Goal: Task Accomplishment & Management: Manage account settings

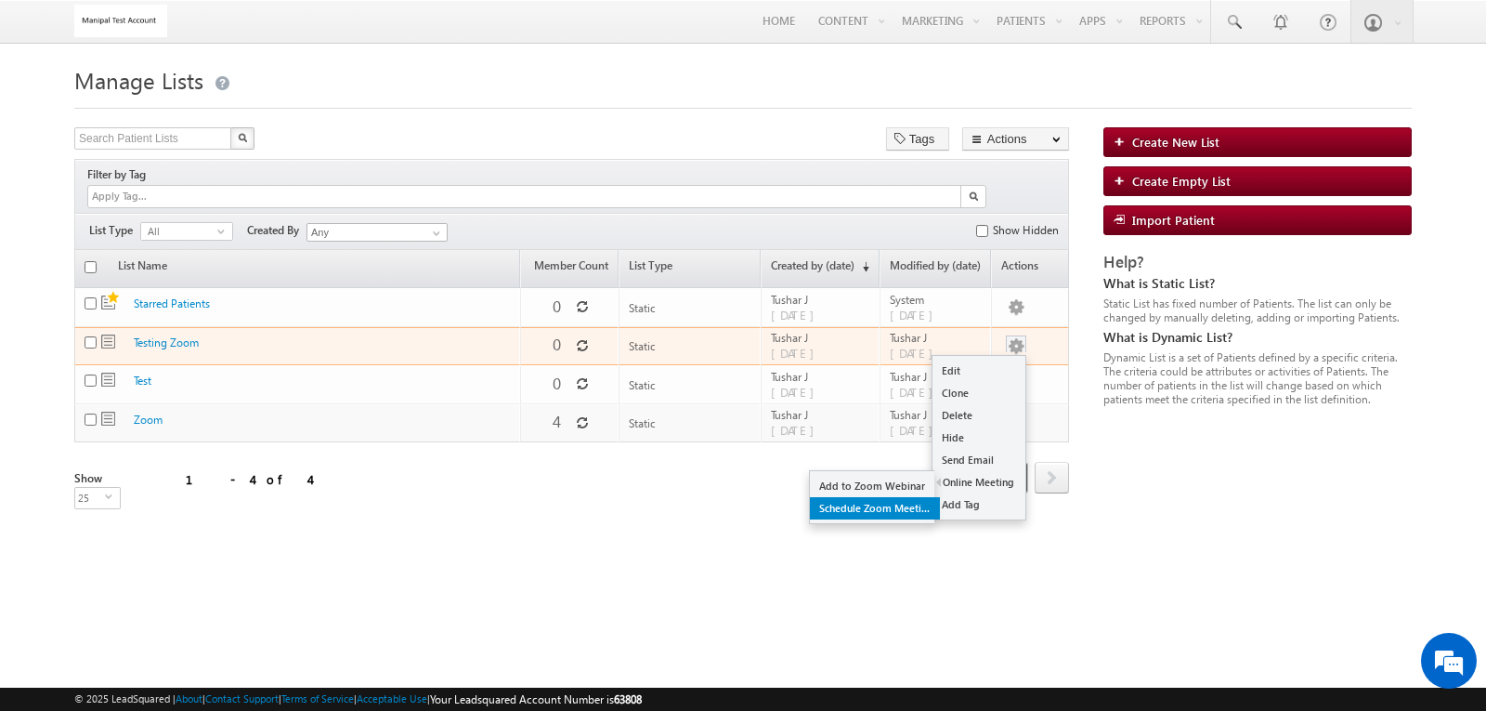
click at [902, 497] on link "Schedule Zoom Meeting" at bounding box center [875, 508] width 130 height 22
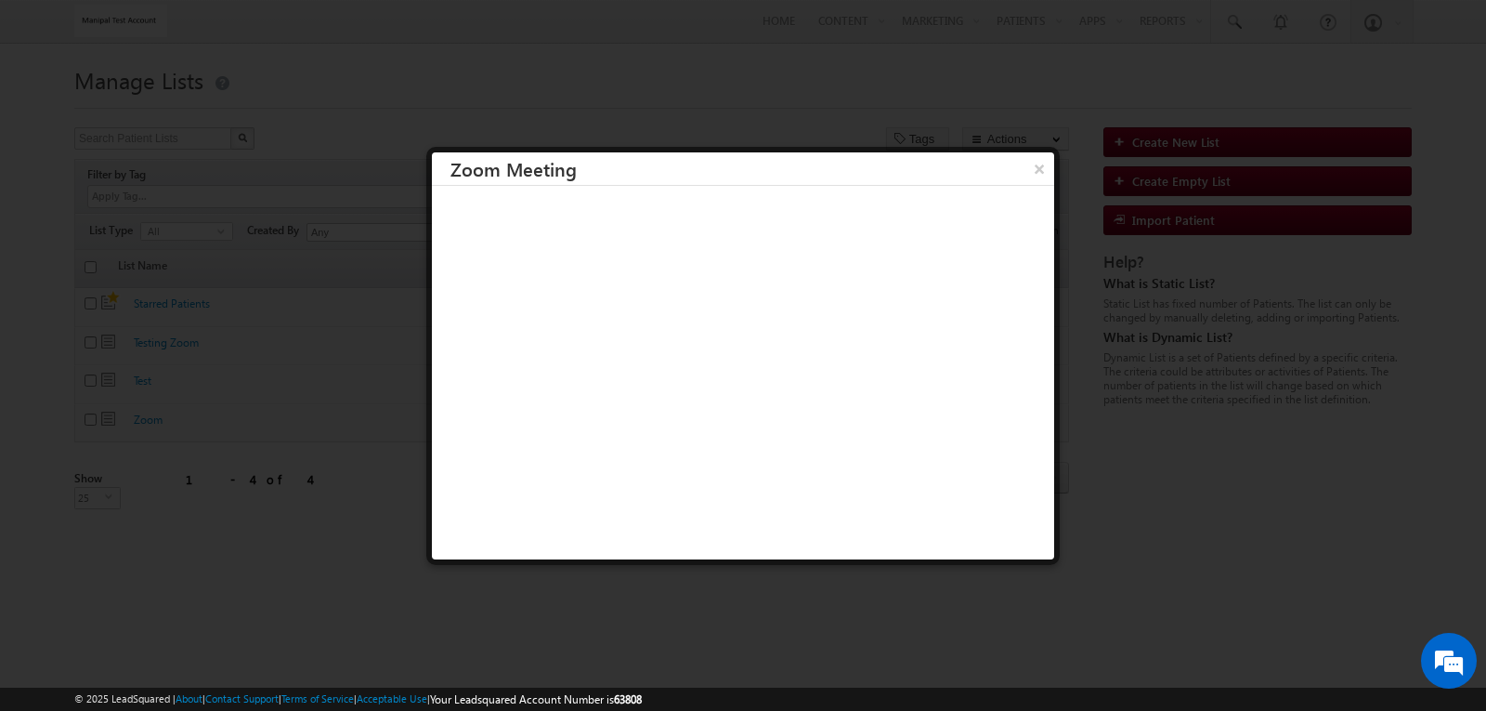
scroll to position [2, 0]
click at [1031, 163] on button "×" at bounding box center [1039, 166] width 31 height 33
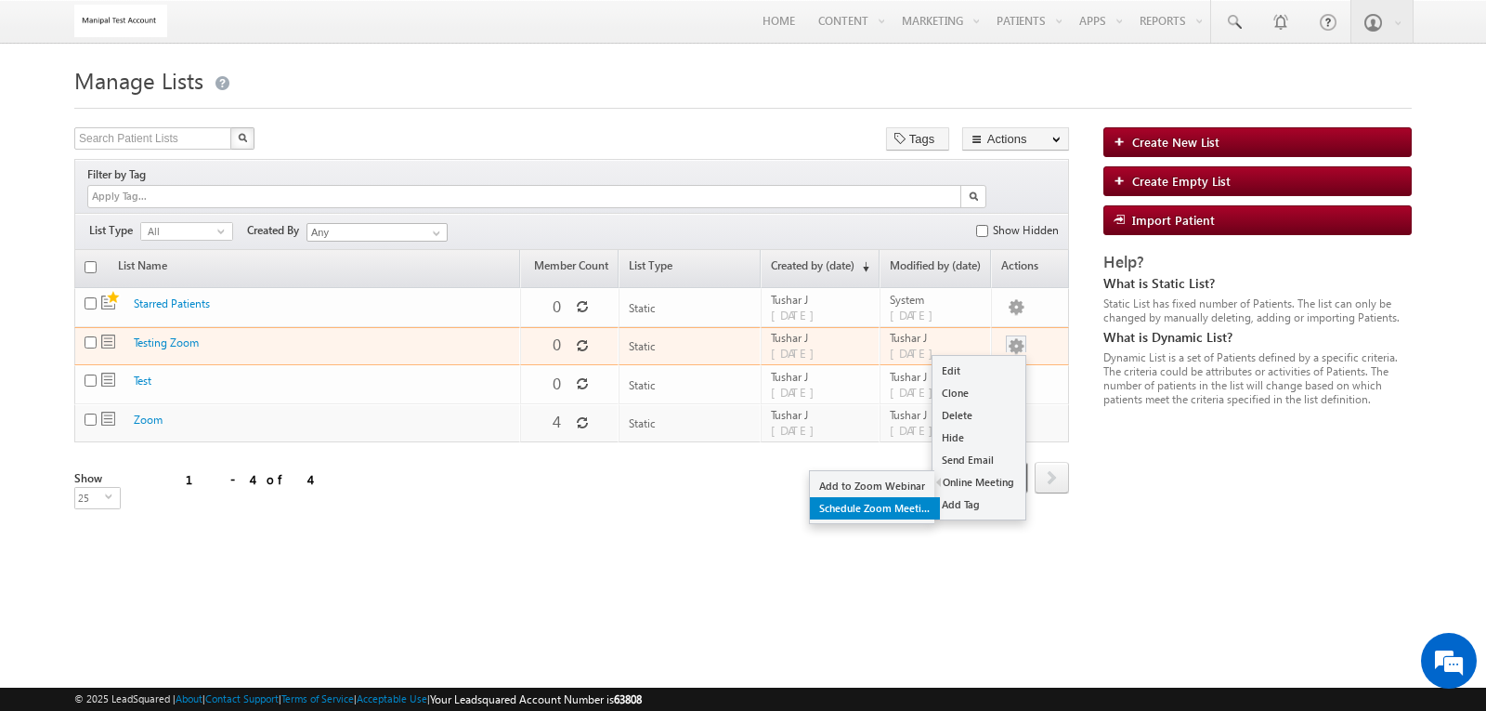
click at [910, 497] on link "Schedule Zoom Meeting" at bounding box center [875, 508] width 130 height 22
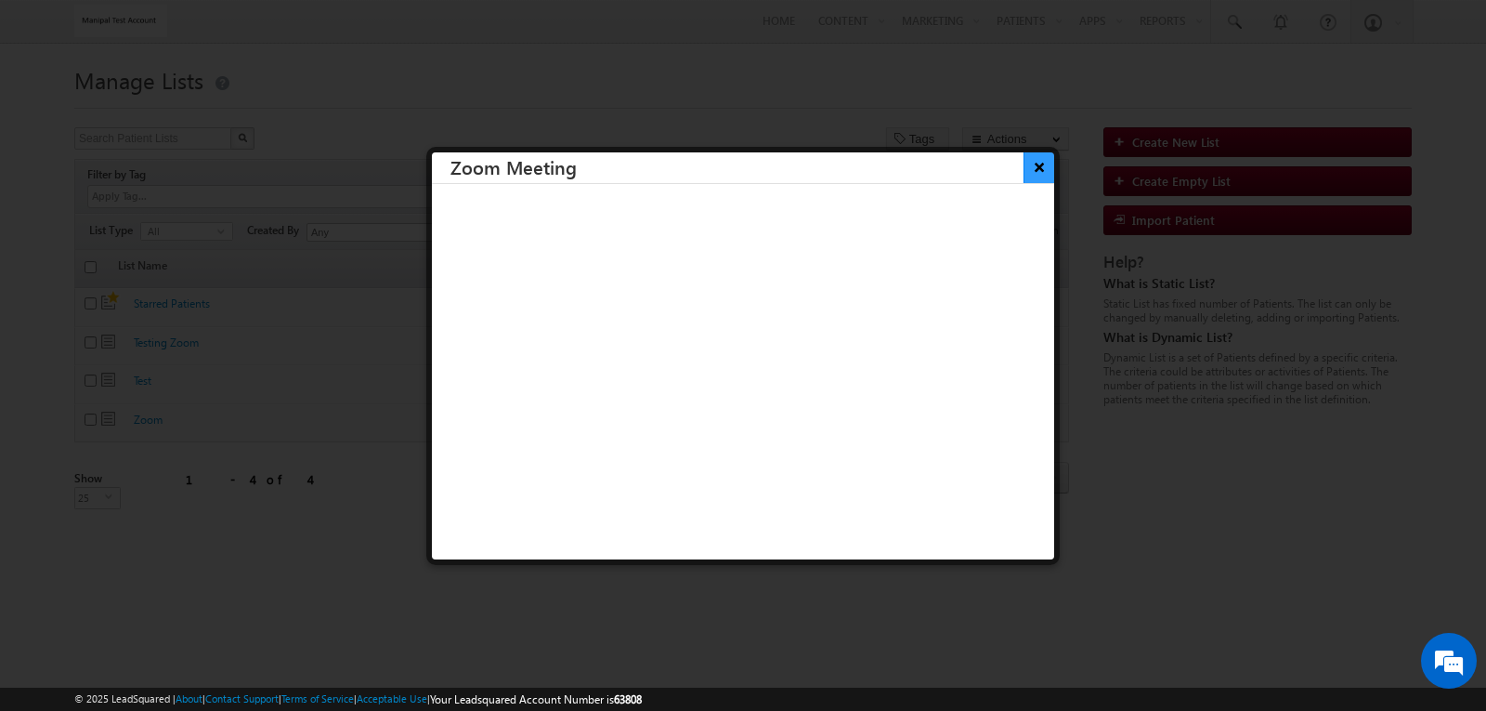
click at [1024, 163] on button "×" at bounding box center [1039, 166] width 31 height 33
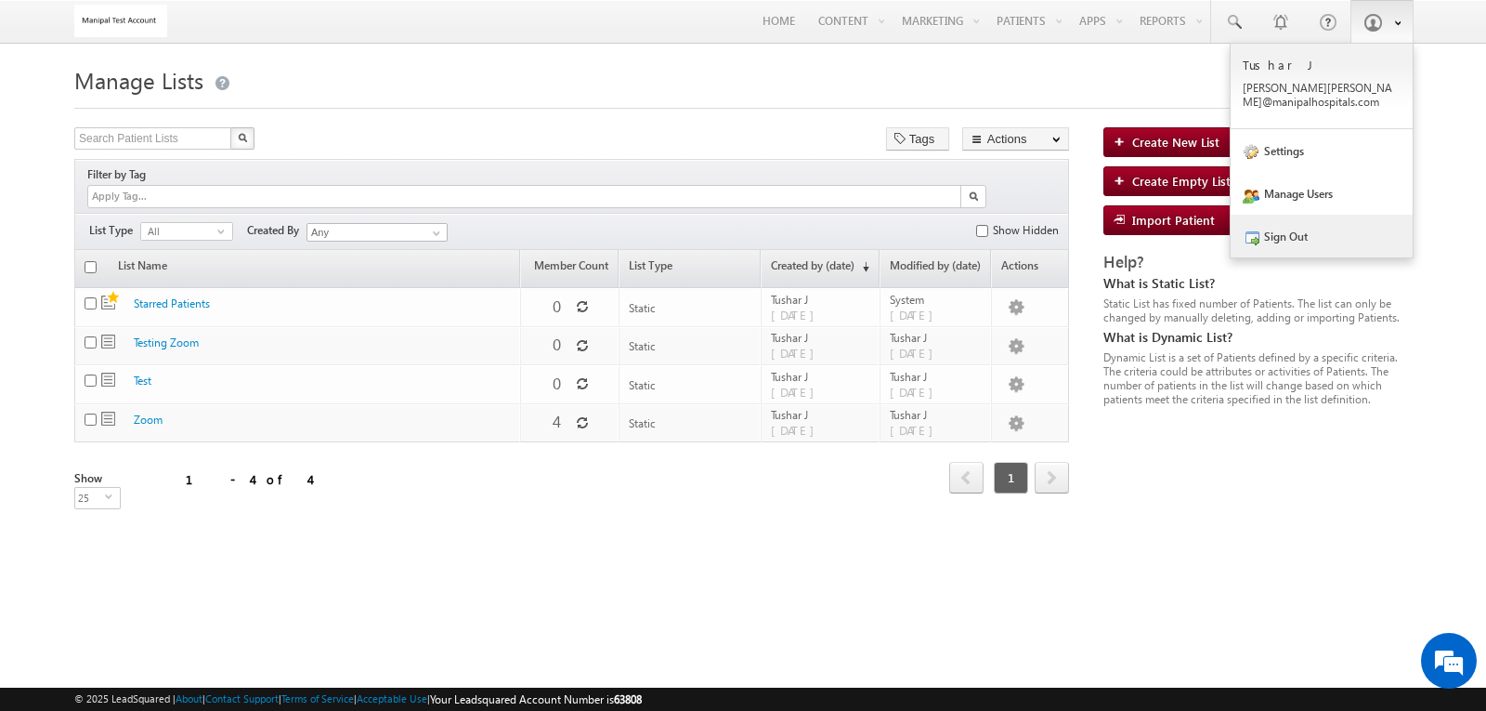
click at [1314, 229] on link "Sign Out" at bounding box center [1322, 236] width 182 height 43
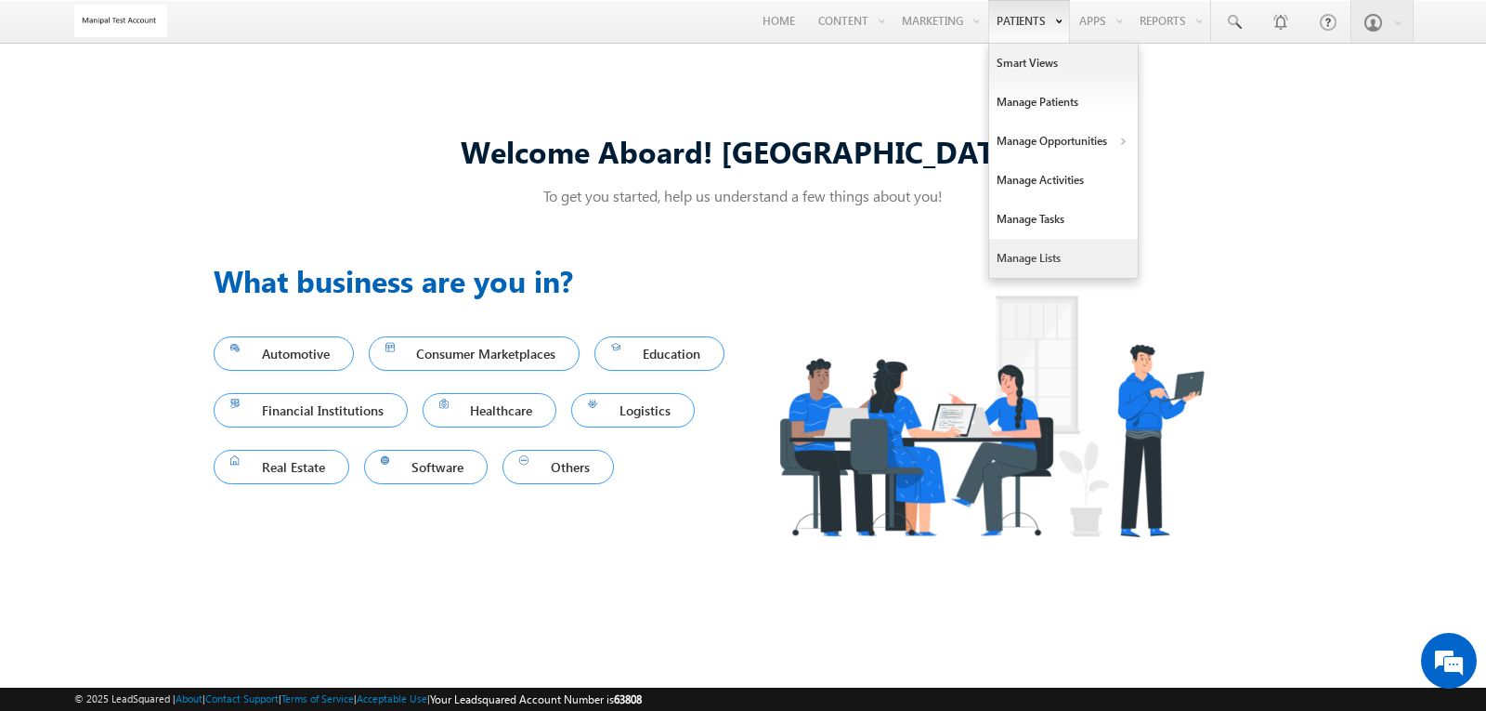
click at [1053, 249] on link "Manage Lists" at bounding box center [1063, 258] width 149 height 39
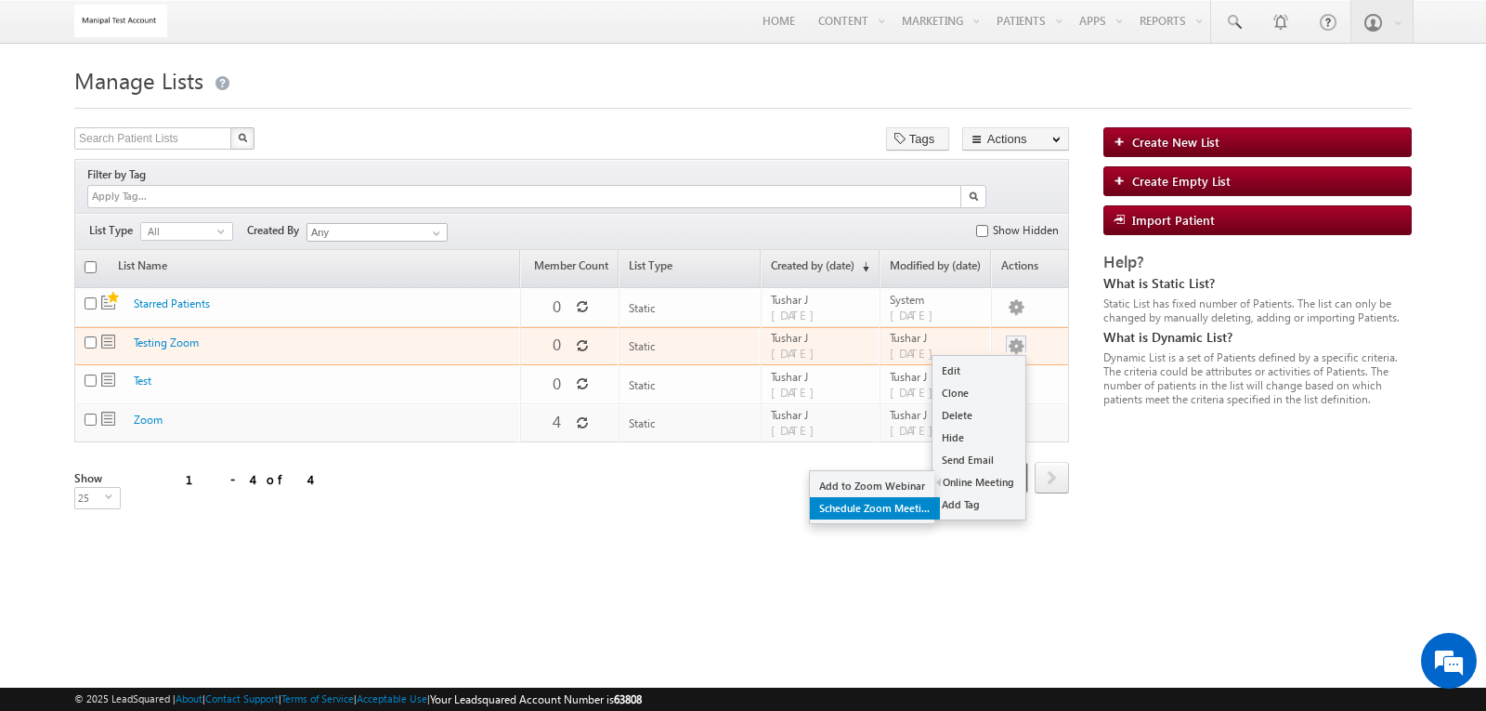
click at [893, 497] on link "Schedule Zoom Meeting" at bounding box center [875, 508] width 130 height 22
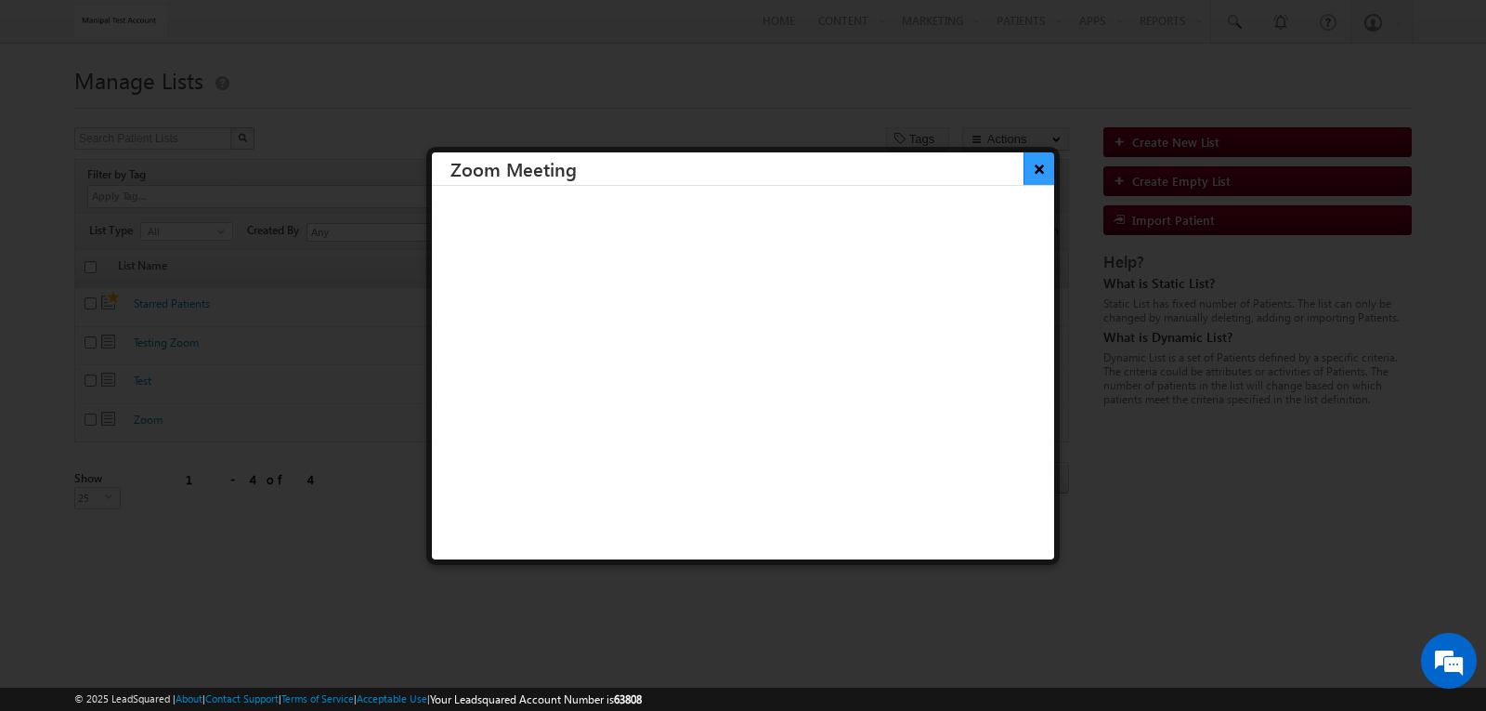
click at [1024, 155] on button "×" at bounding box center [1039, 168] width 31 height 33
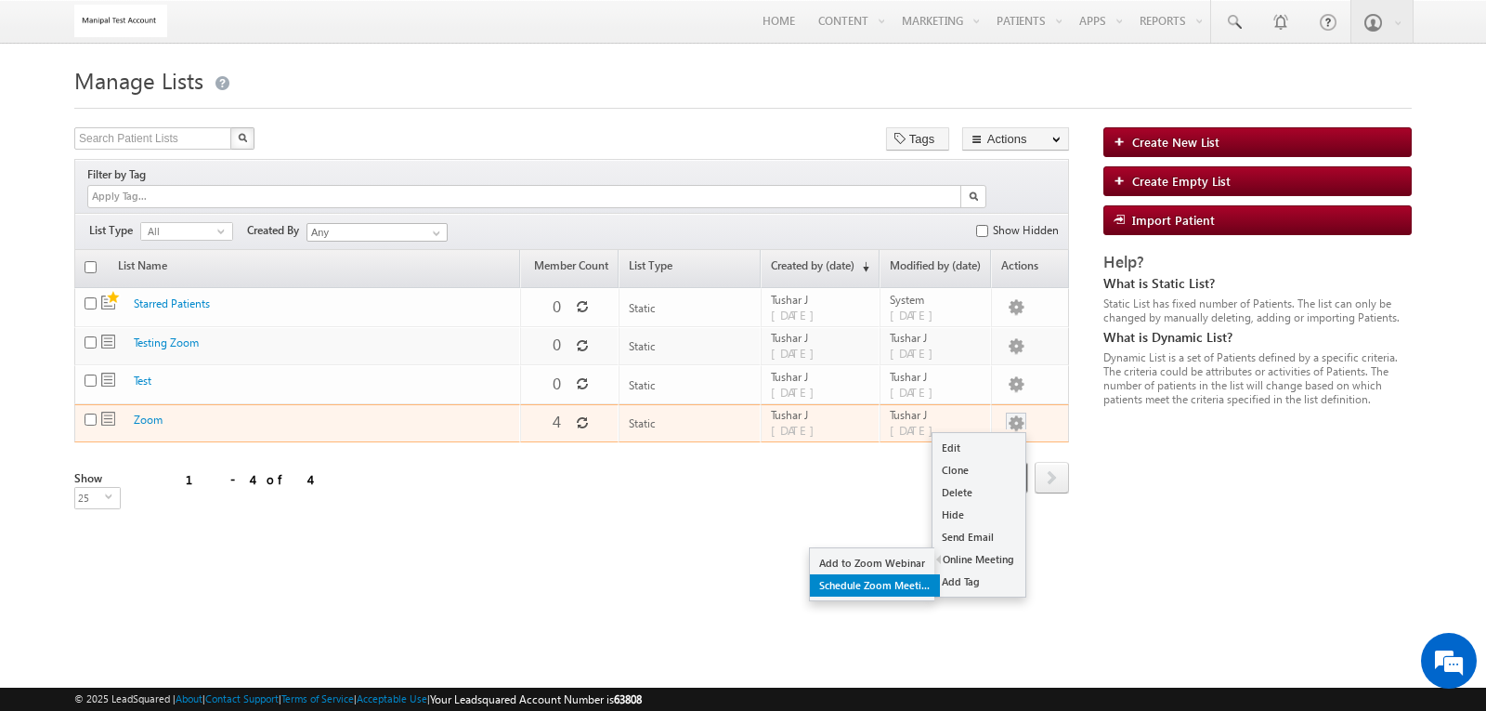
click at [896, 574] on link "Schedule Zoom Meeting" at bounding box center [875, 585] width 130 height 22
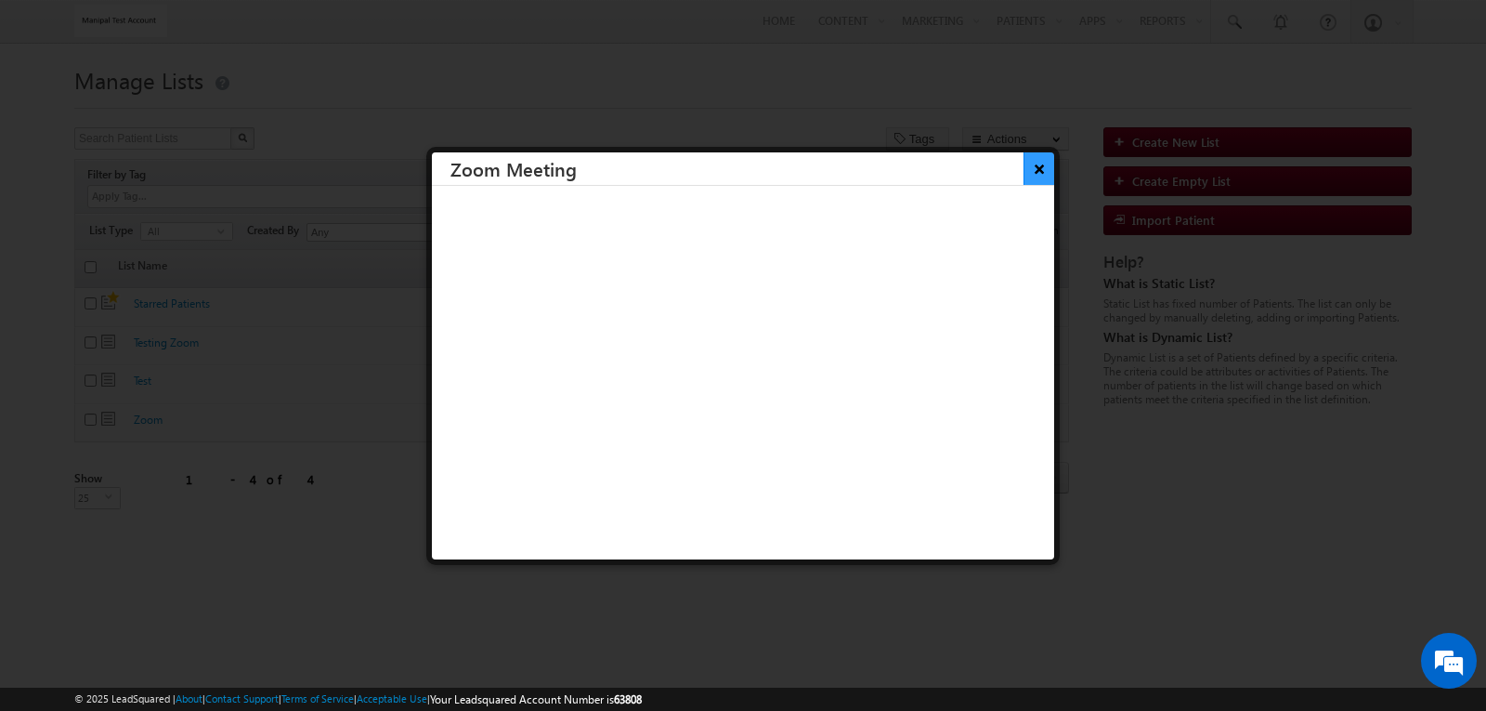
click at [1030, 163] on button "×" at bounding box center [1039, 168] width 31 height 33
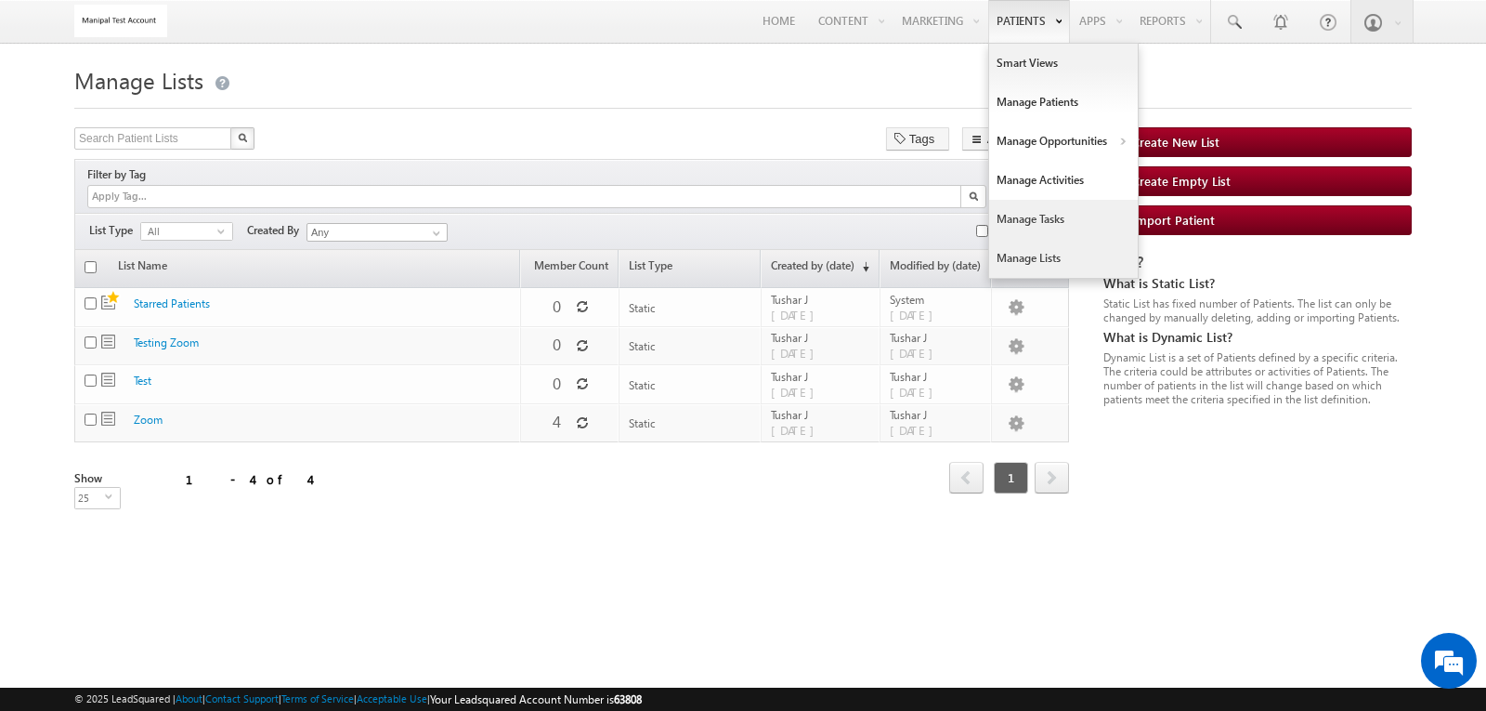
click at [1028, 225] on link "Manage Tasks" at bounding box center [1063, 219] width 149 height 39
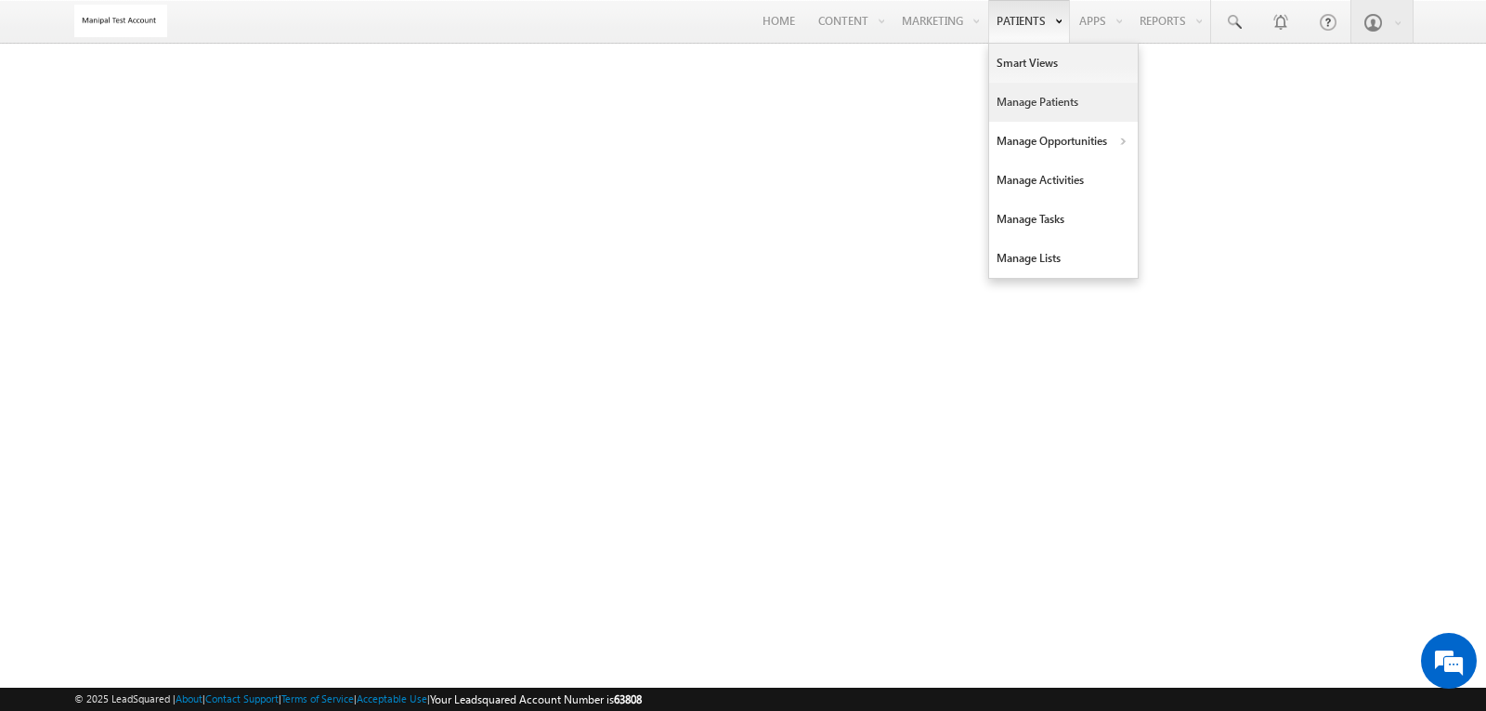
click at [1040, 104] on link "Manage Patients" at bounding box center [1063, 102] width 149 height 39
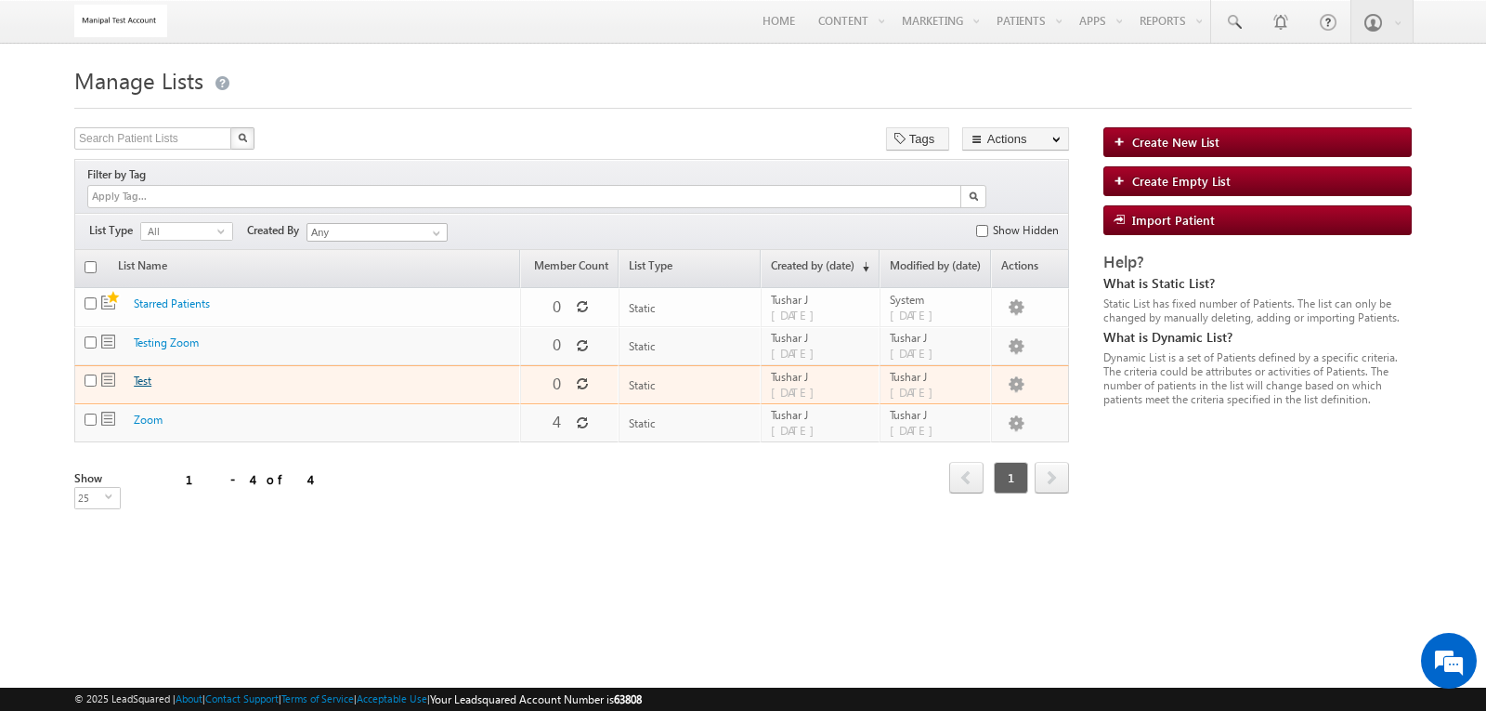
click at [148, 373] on link "Test" at bounding box center [143, 380] width 18 height 14
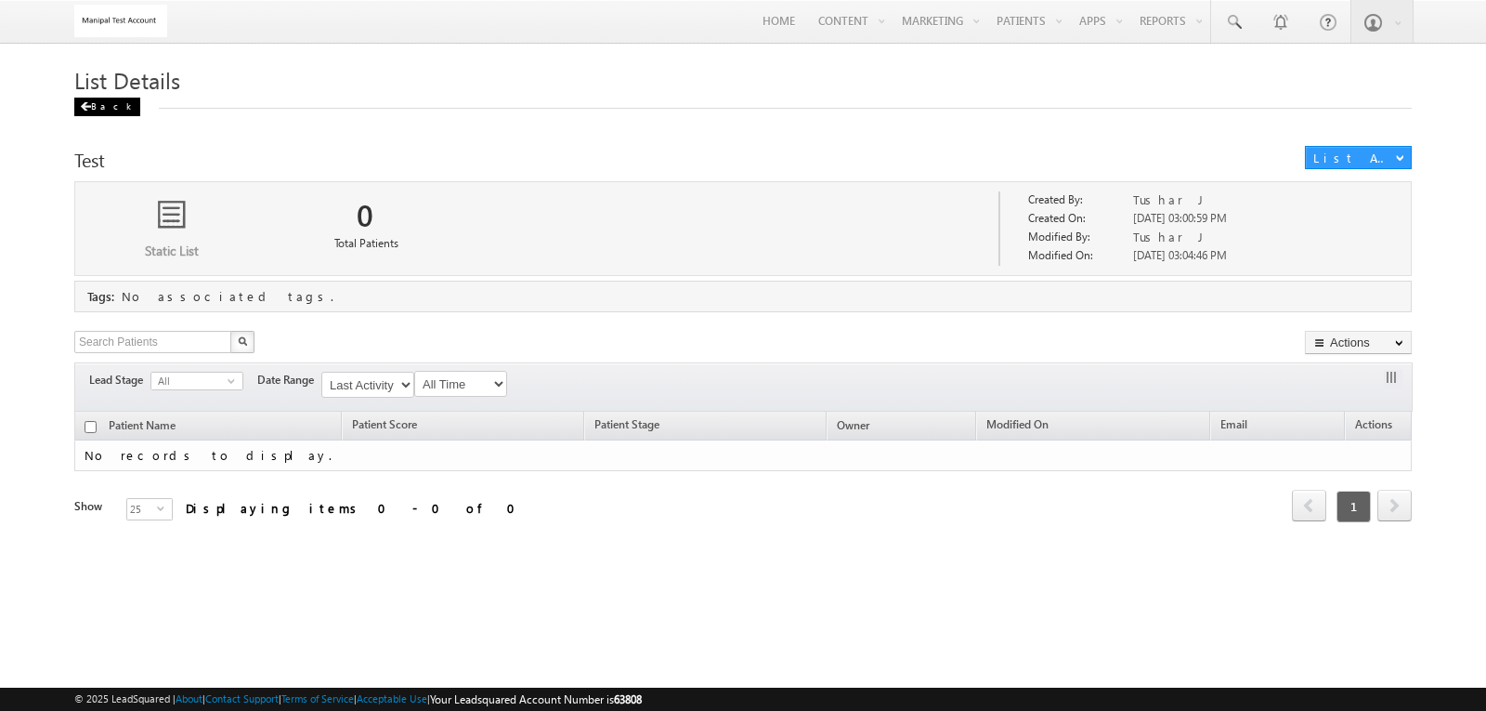
click at [90, 115] on div "Back" at bounding box center [107, 107] width 66 height 19
click at [95, 116] on div "Back" at bounding box center [107, 107] width 66 height 19
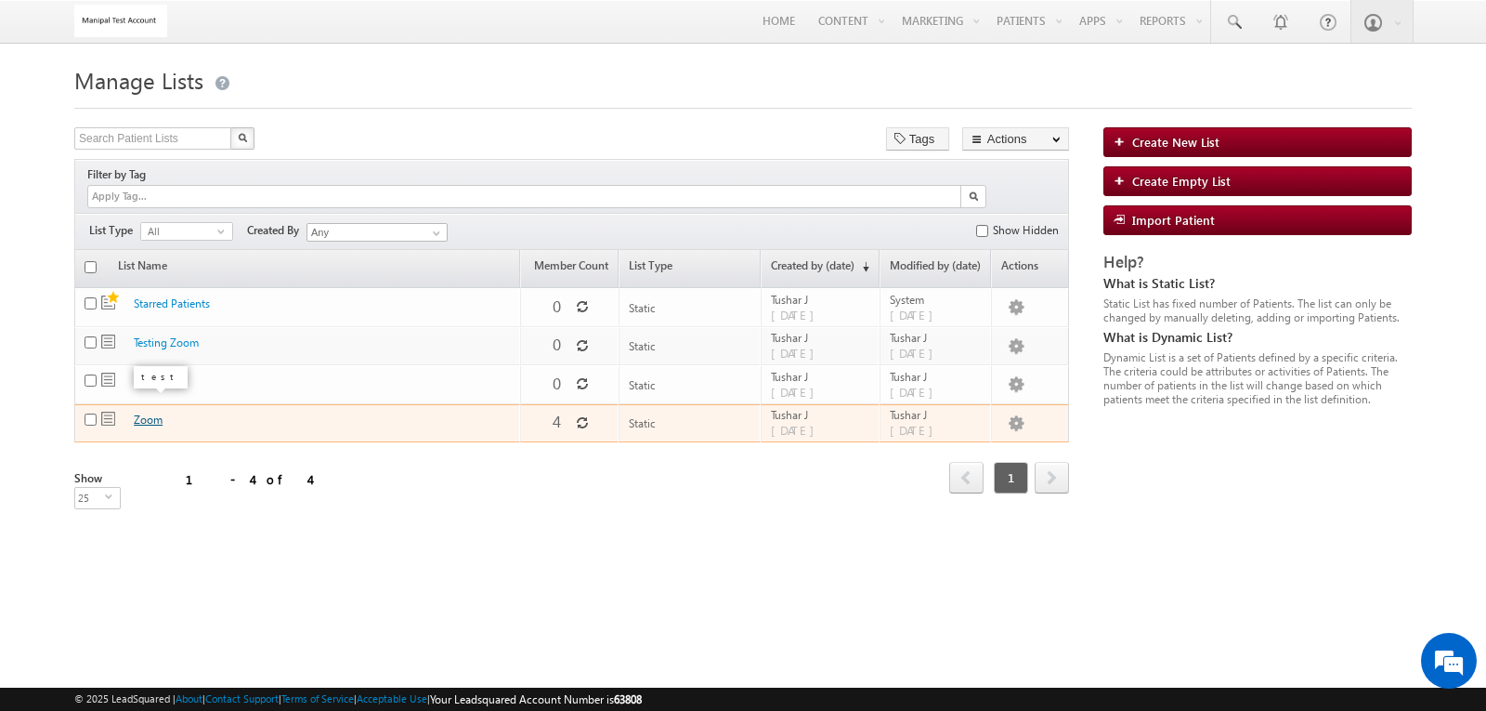
click at [146, 412] on link "Zoom" at bounding box center [148, 419] width 29 height 14
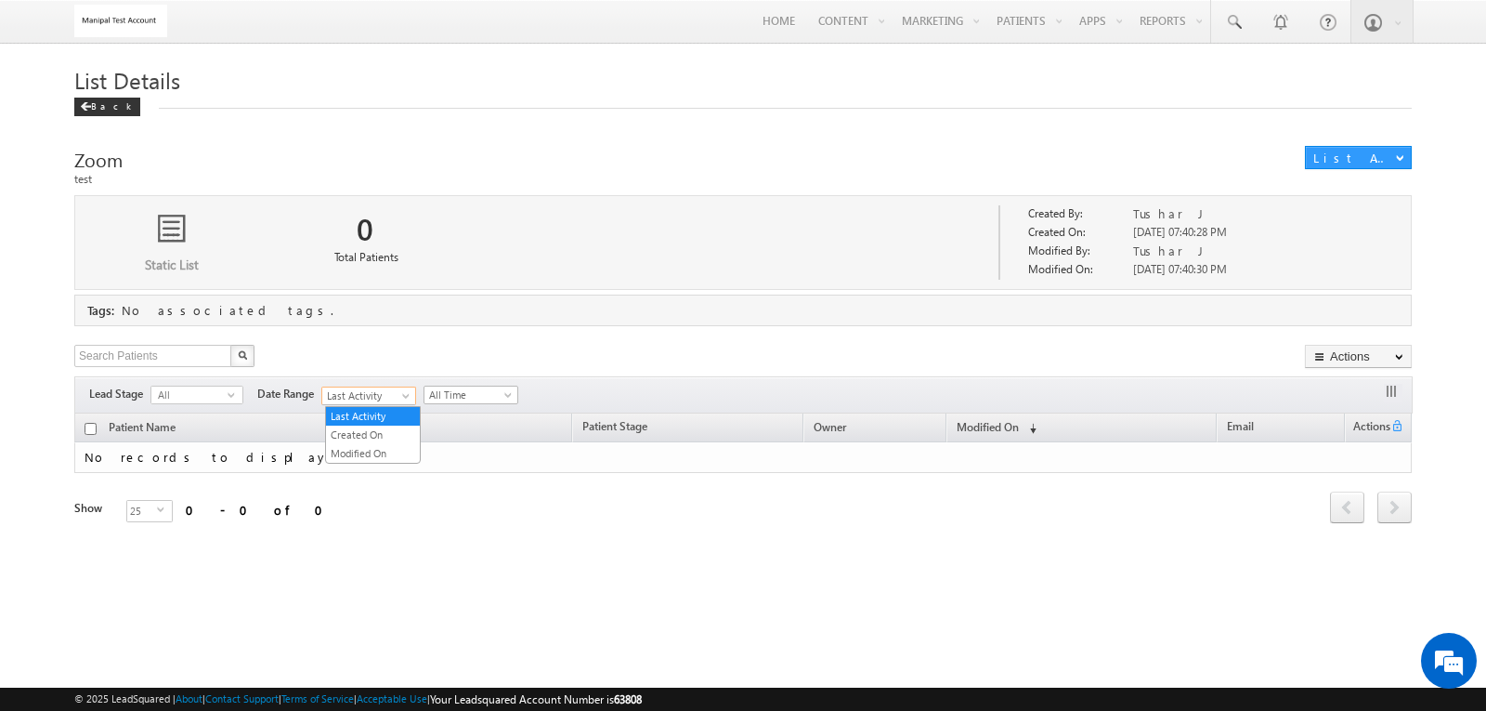
click at [415, 398] on span at bounding box center [407, 399] width 15 height 15
click at [404, 432] on link "Created On" at bounding box center [373, 434] width 94 height 17
click at [209, 395] on span "All" at bounding box center [189, 394] width 76 height 17
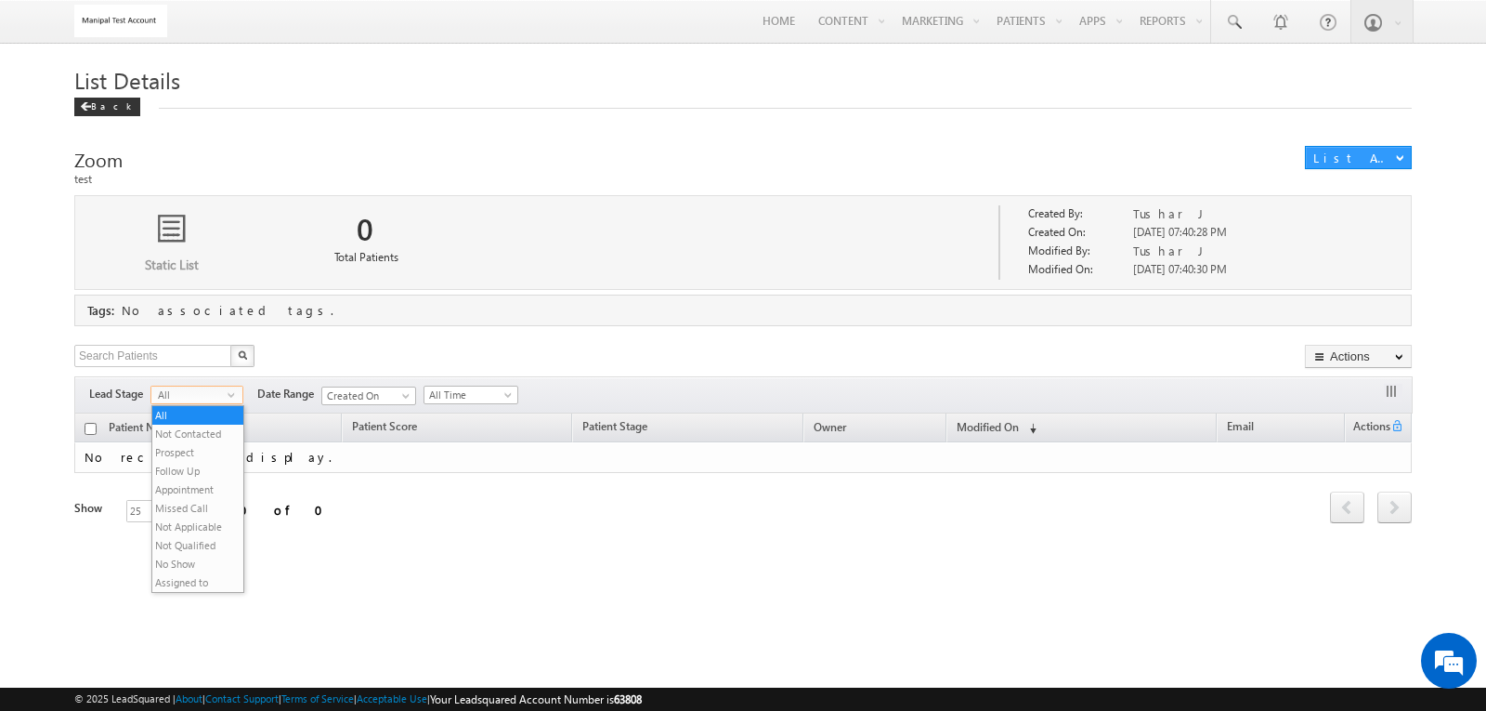
click at [209, 395] on span "All" at bounding box center [189, 394] width 76 height 17
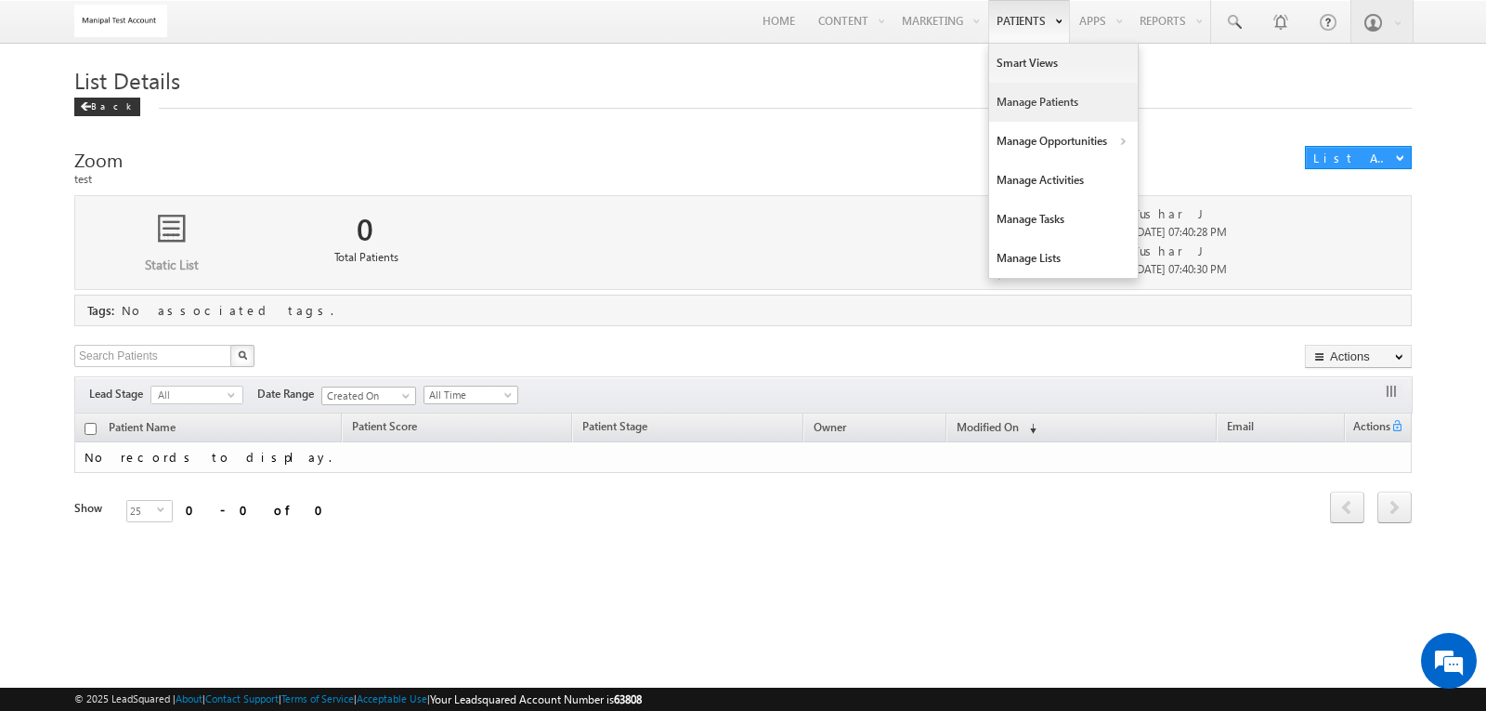
click at [1038, 88] on link "Manage Patients" at bounding box center [1063, 102] width 149 height 39
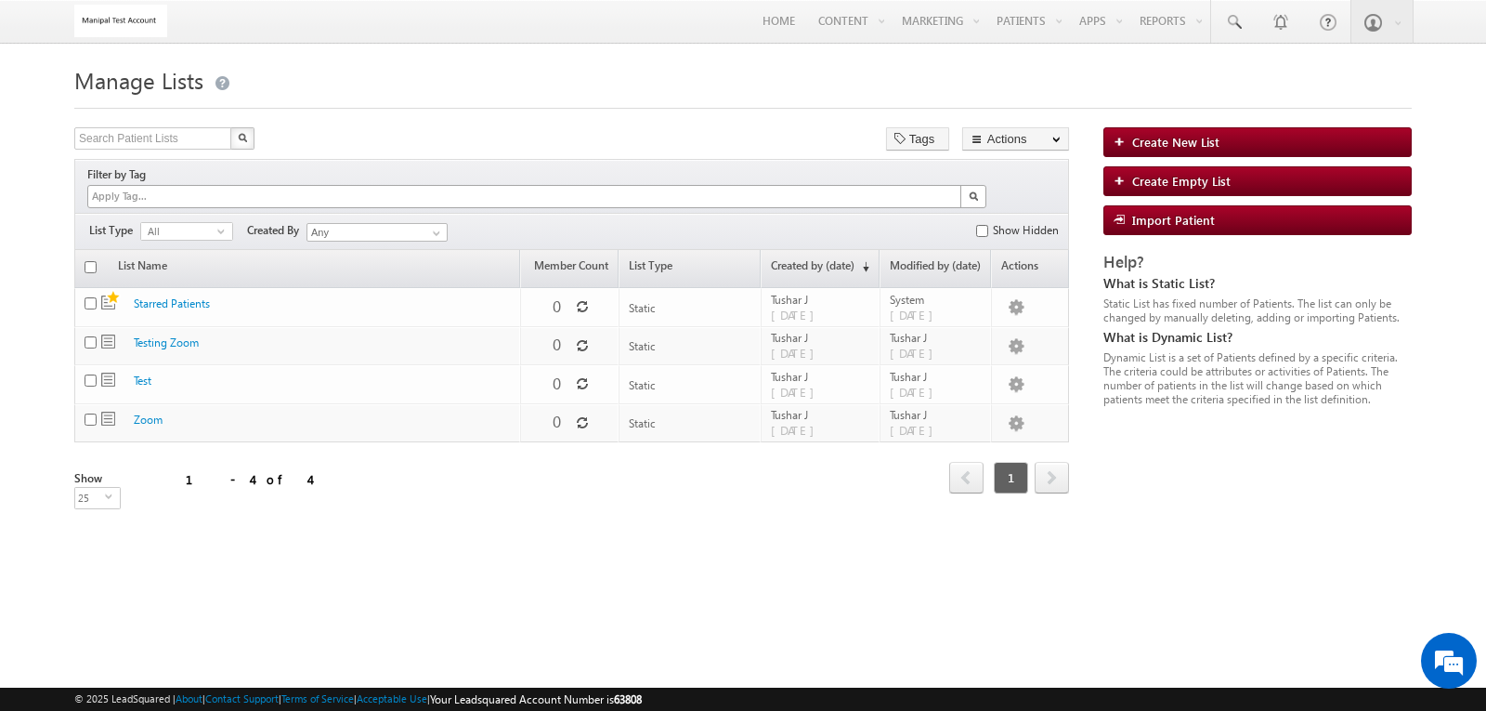
click at [497, 186] on div at bounding box center [524, 196] width 873 height 21
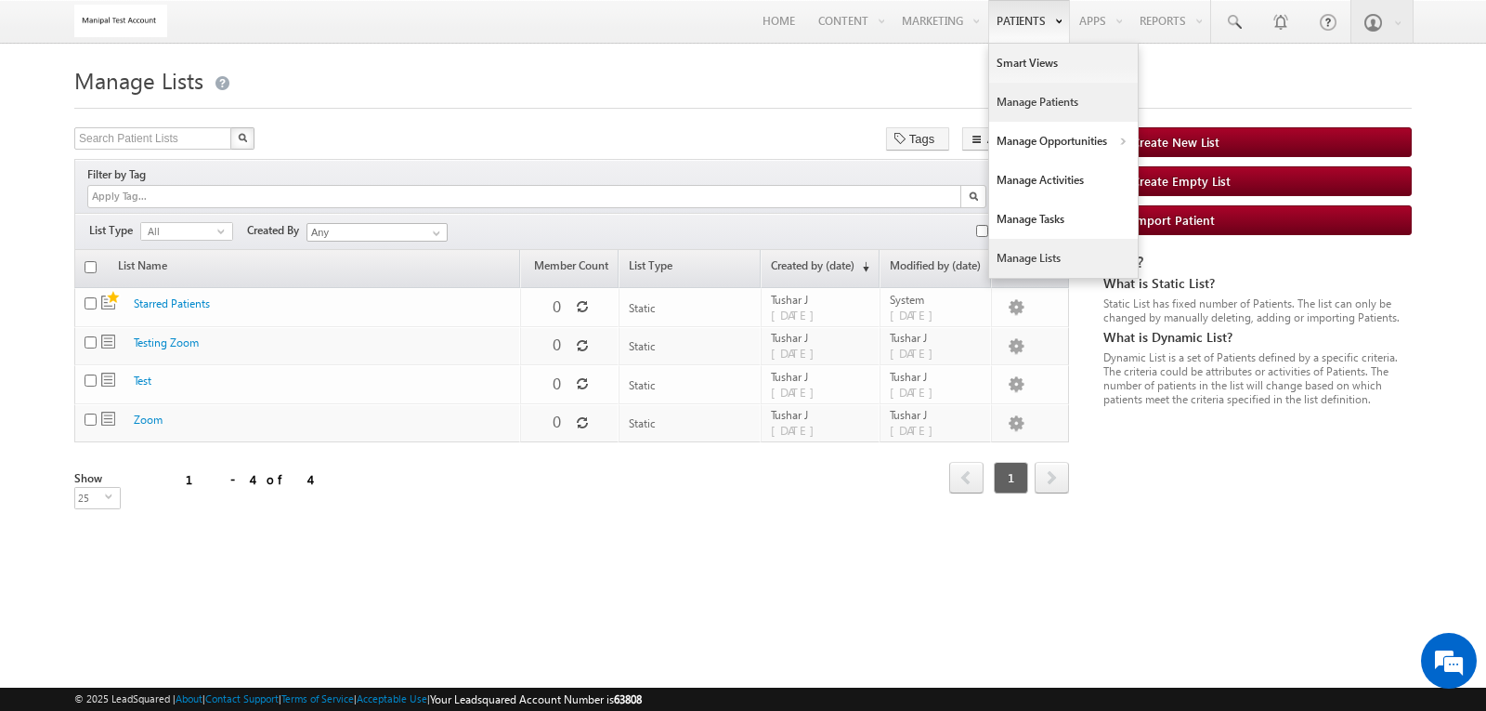
click at [1037, 105] on link "Manage Patients" at bounding box center [1063, 102] width 149 height 39
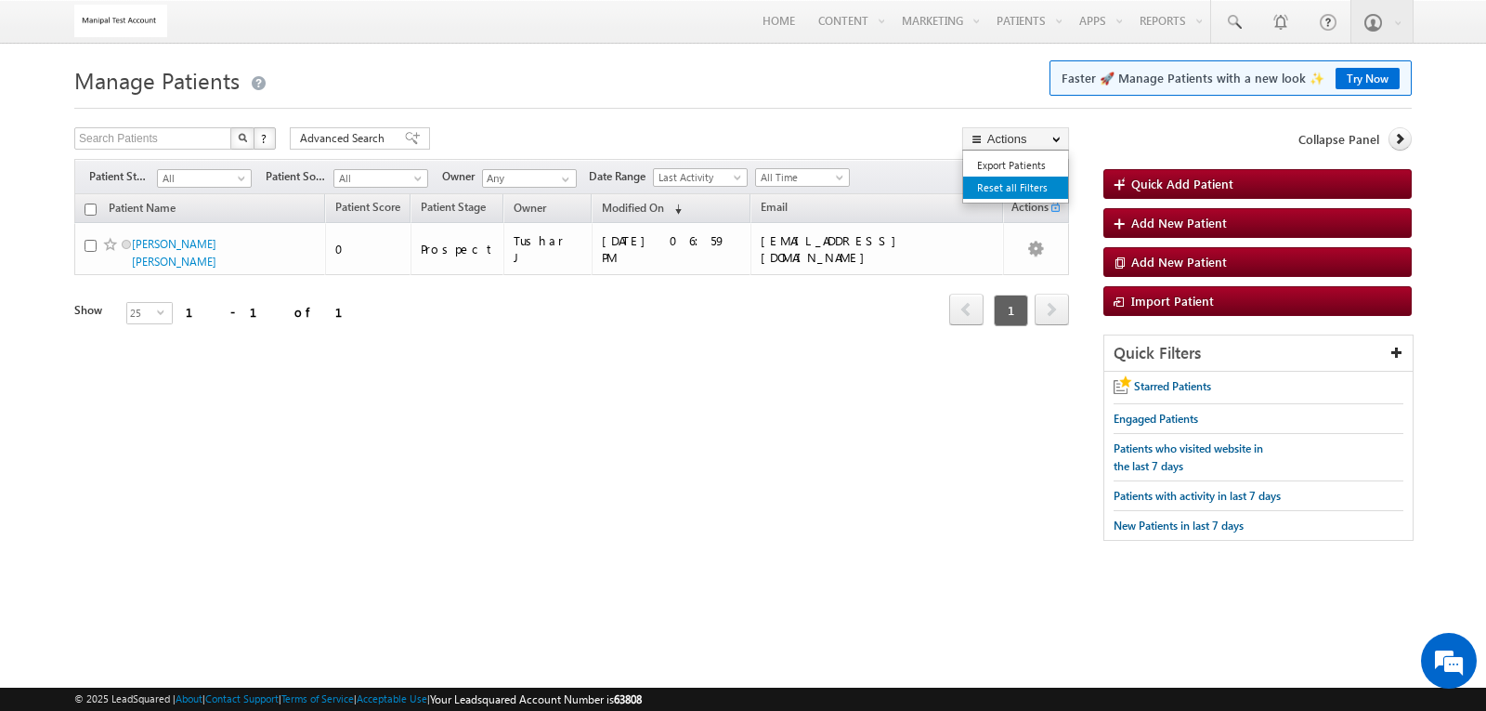
click at [1032, 187] on link "Reset all Filters" at bounding box center [1015, 187] width 105 height 22
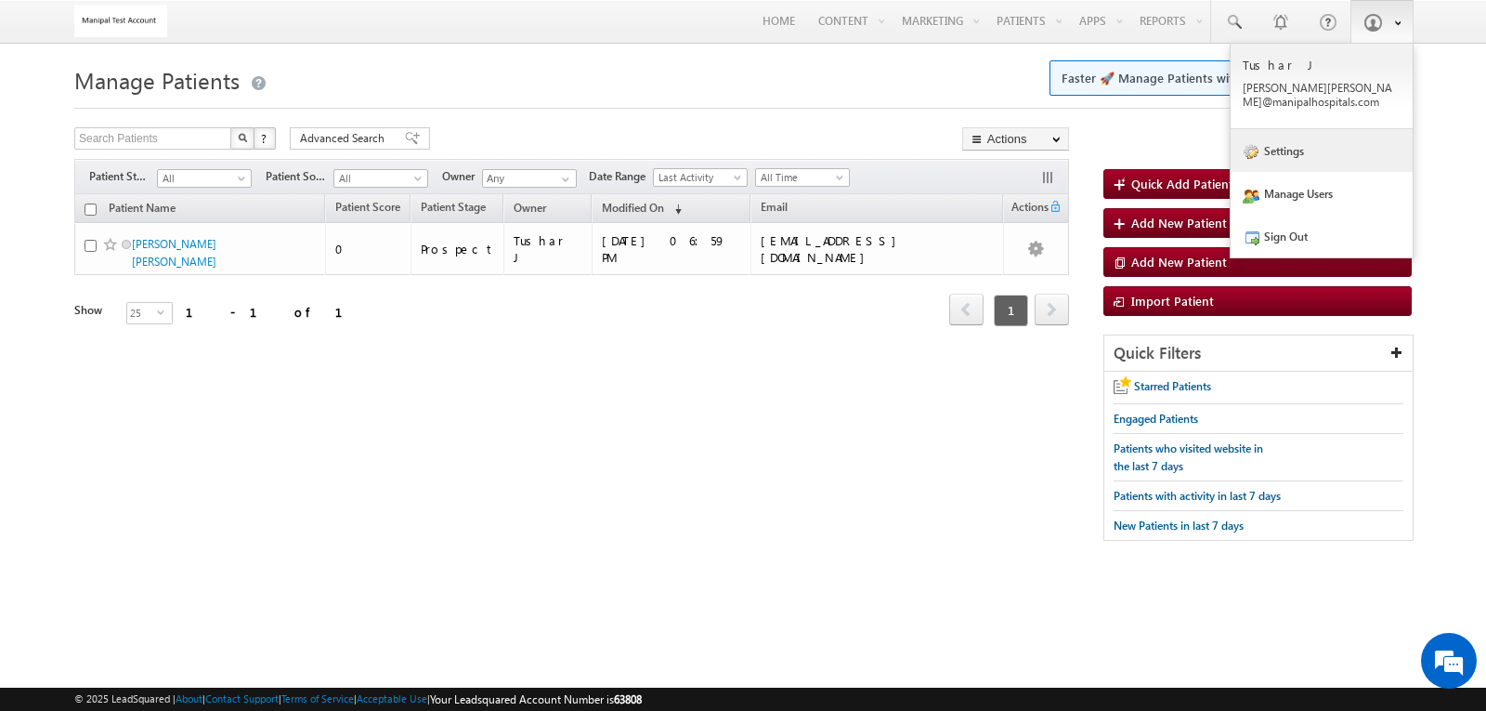
click at [1340, 147] on link "Settings" at bounding box center [1322, 150] width 182 height 43
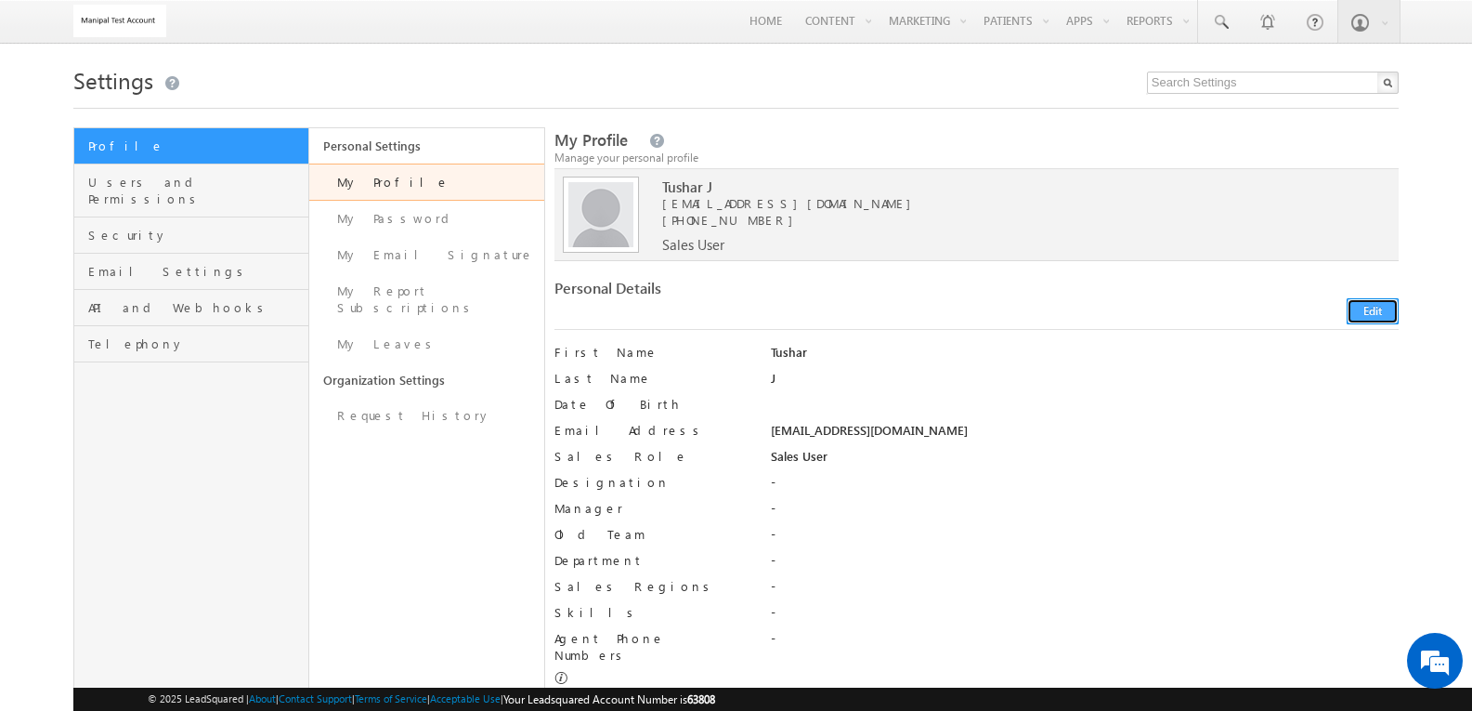
click at [1370, 309] on button "Edit" at bounding box center [1373, 311] width 52 height 26
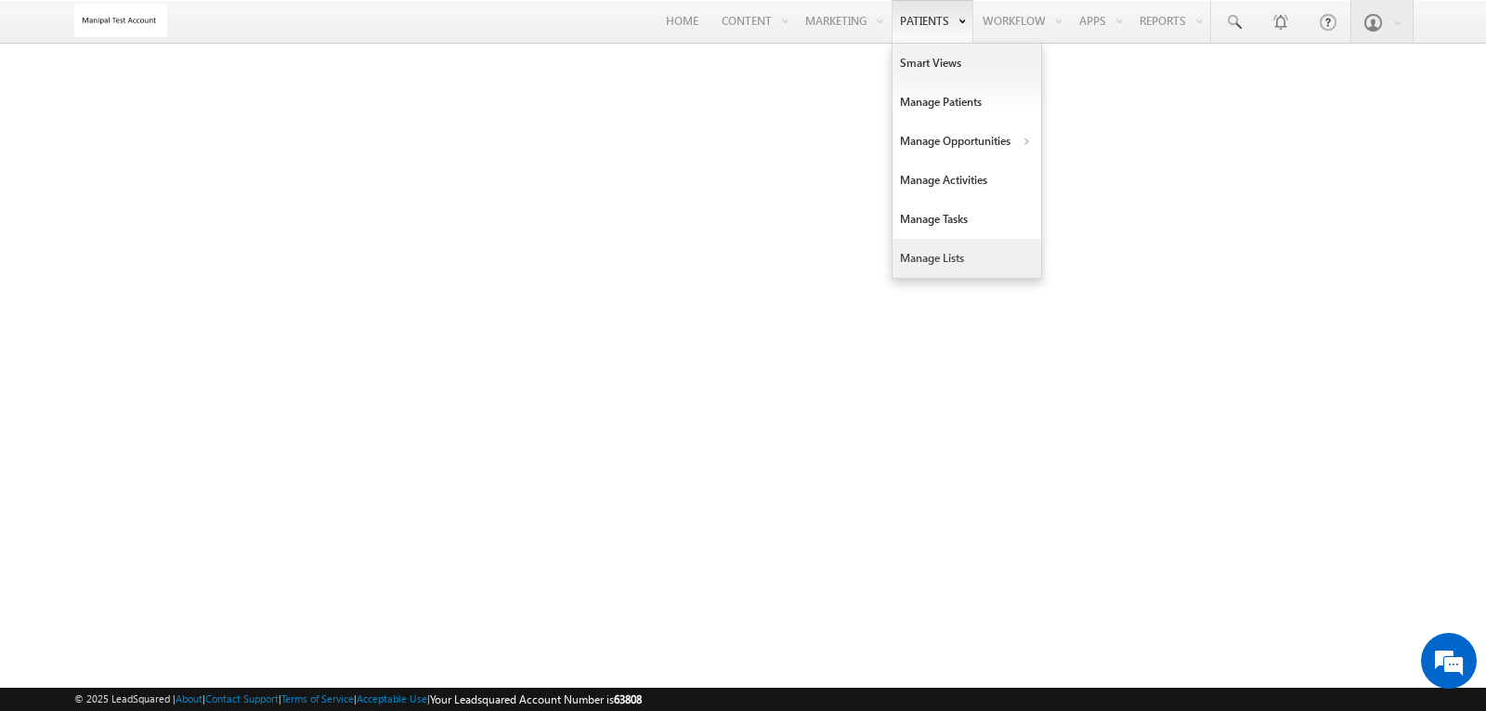
click at [919, 259] on link "Manage Lists" at bounding box center [967, 258] width 149 height 39
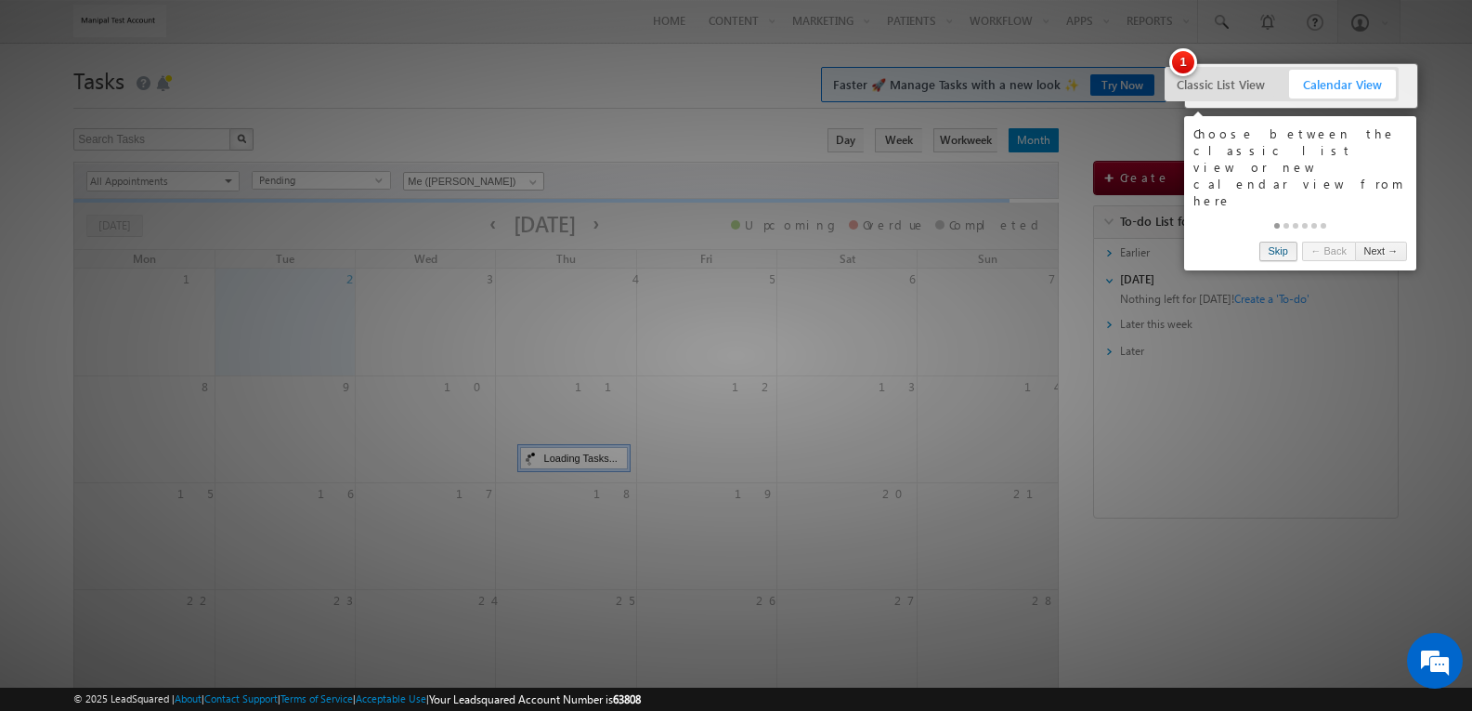
click at [1285, 242] on link "Skip" at bounding box center [1279, 252] width 38 height 20
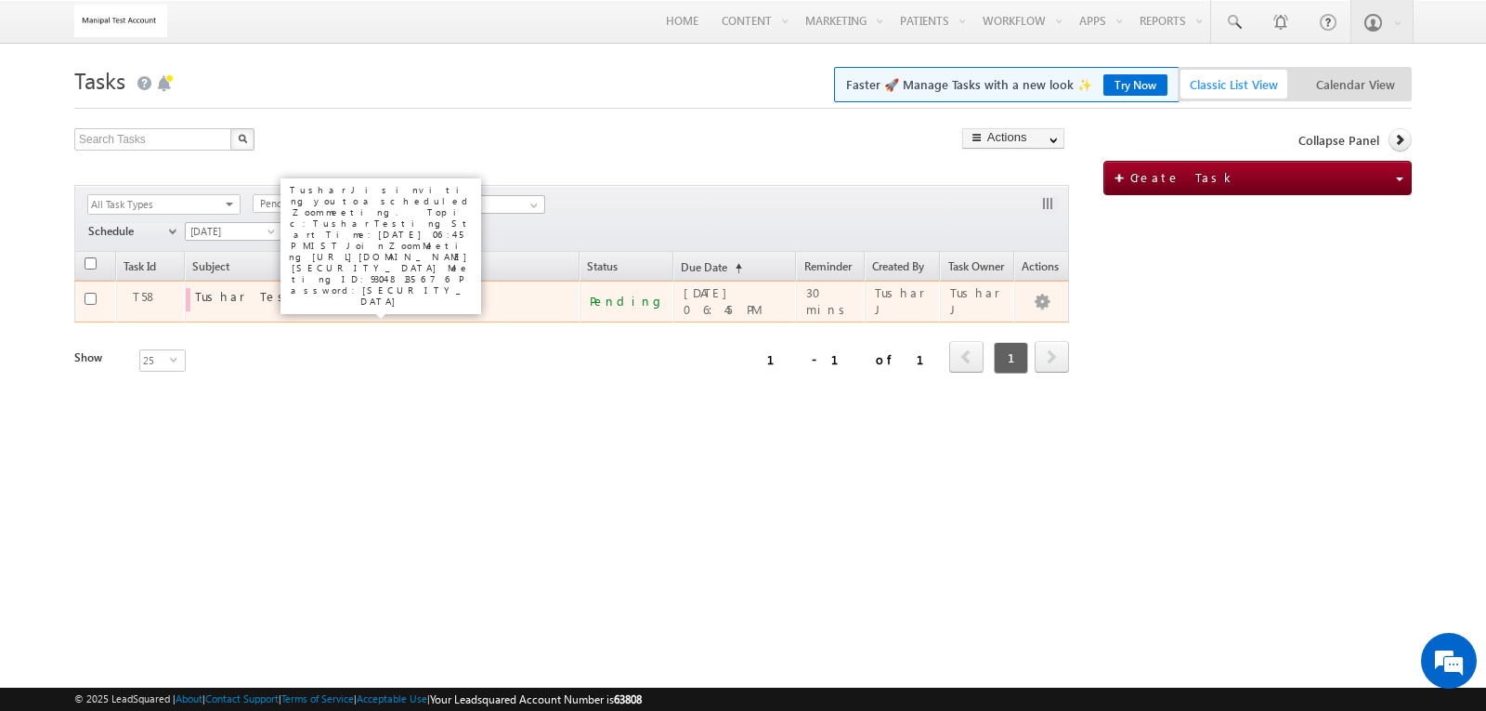
click at [231, 294] on div "Tushar Testing" at bounding box center [374, 296] width 358 height 17
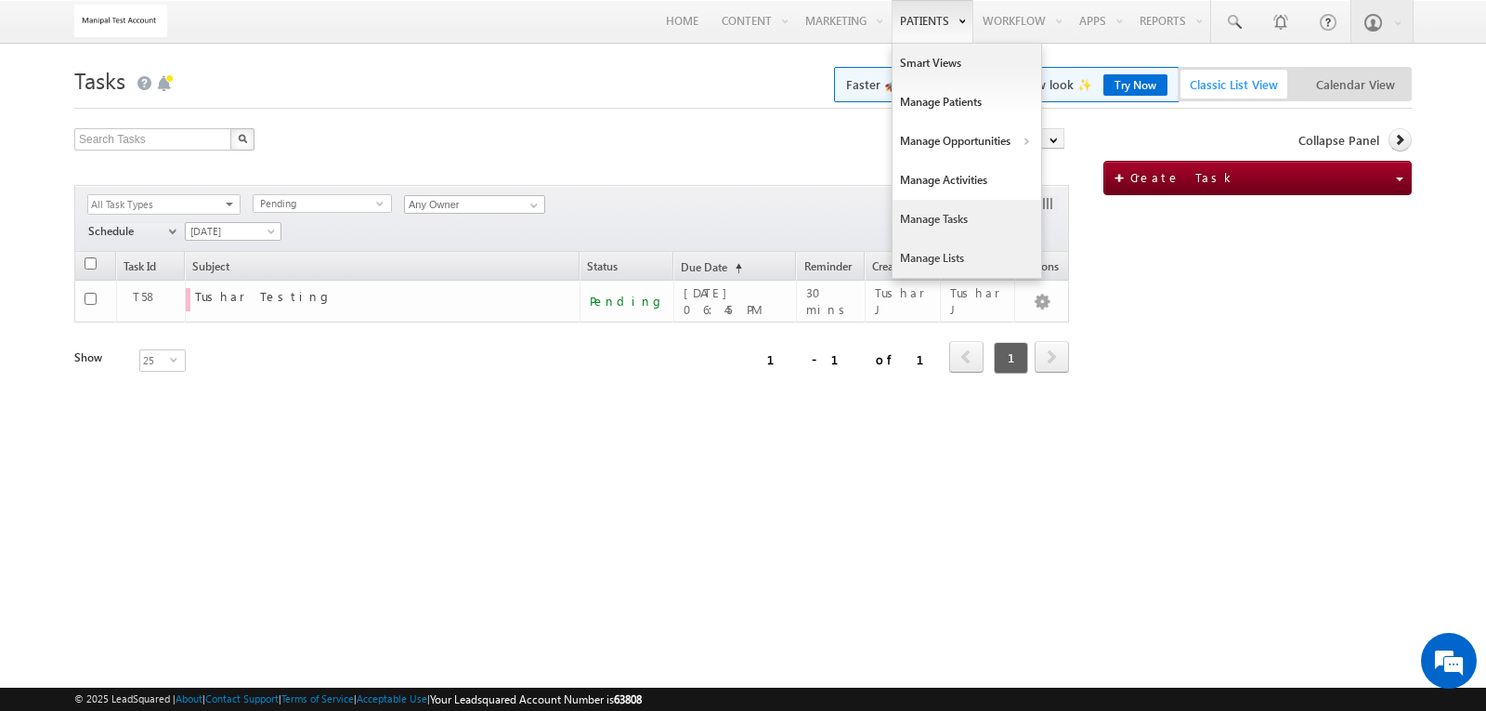
click at [935, 258] on link "Manage Lists" at bounding box center [967, 258] width 149 height 39
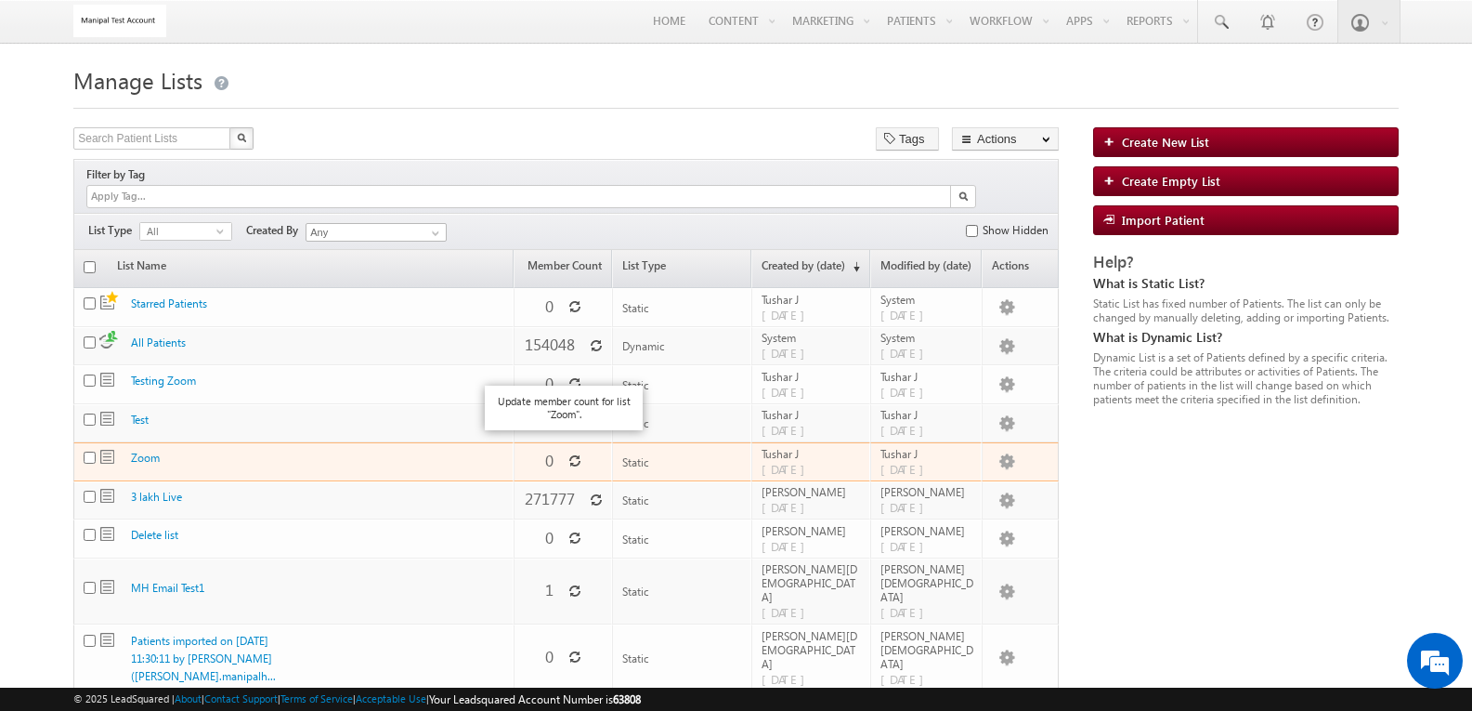
click at [569, 454] on icon at bounding box center [575, 460] width 13 height 13
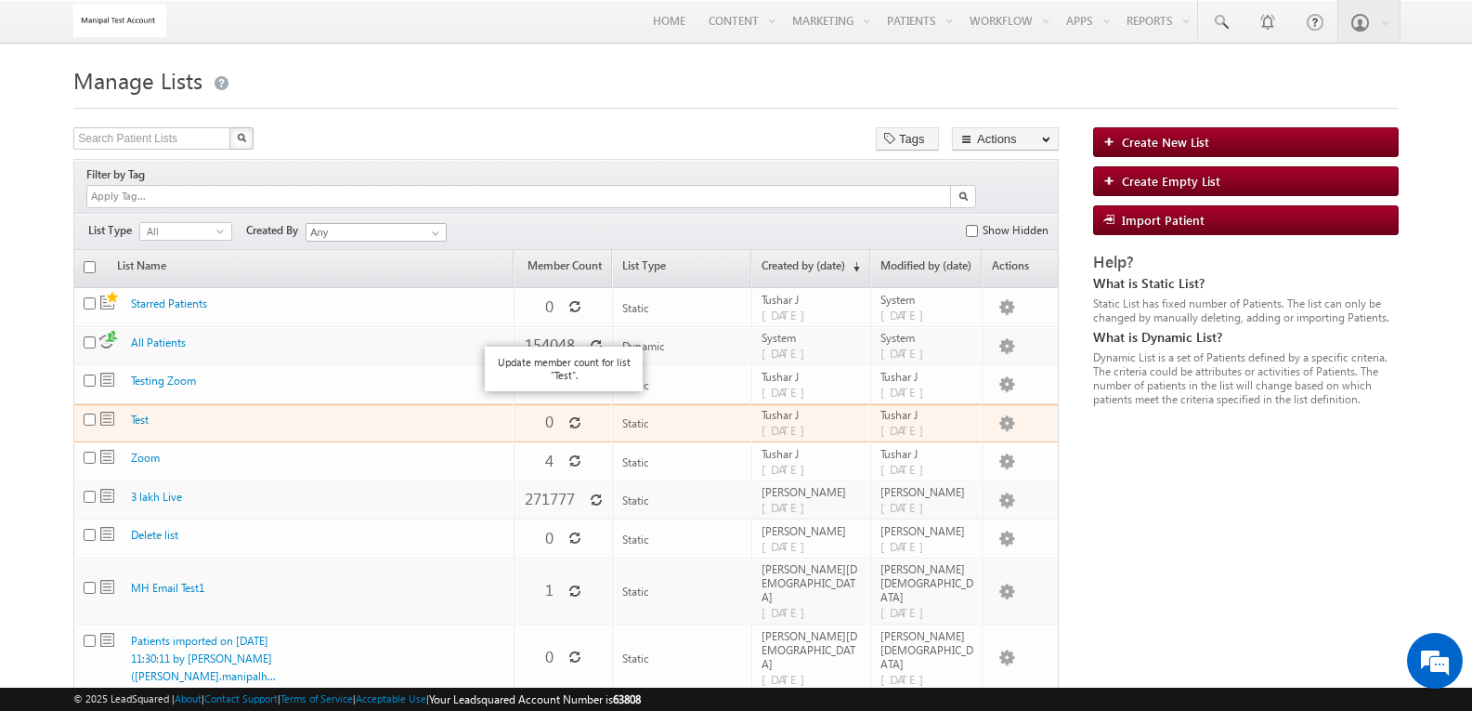
click at [569, 416] on icon at bounding box center [575, 422] width 13 height 13
click at [147, 411] on div "Test" at bounding box center [207, 420] width 153 height 18
click at [147, 412] on link "Test" at bounding box center [140, 419] width 18 height 14
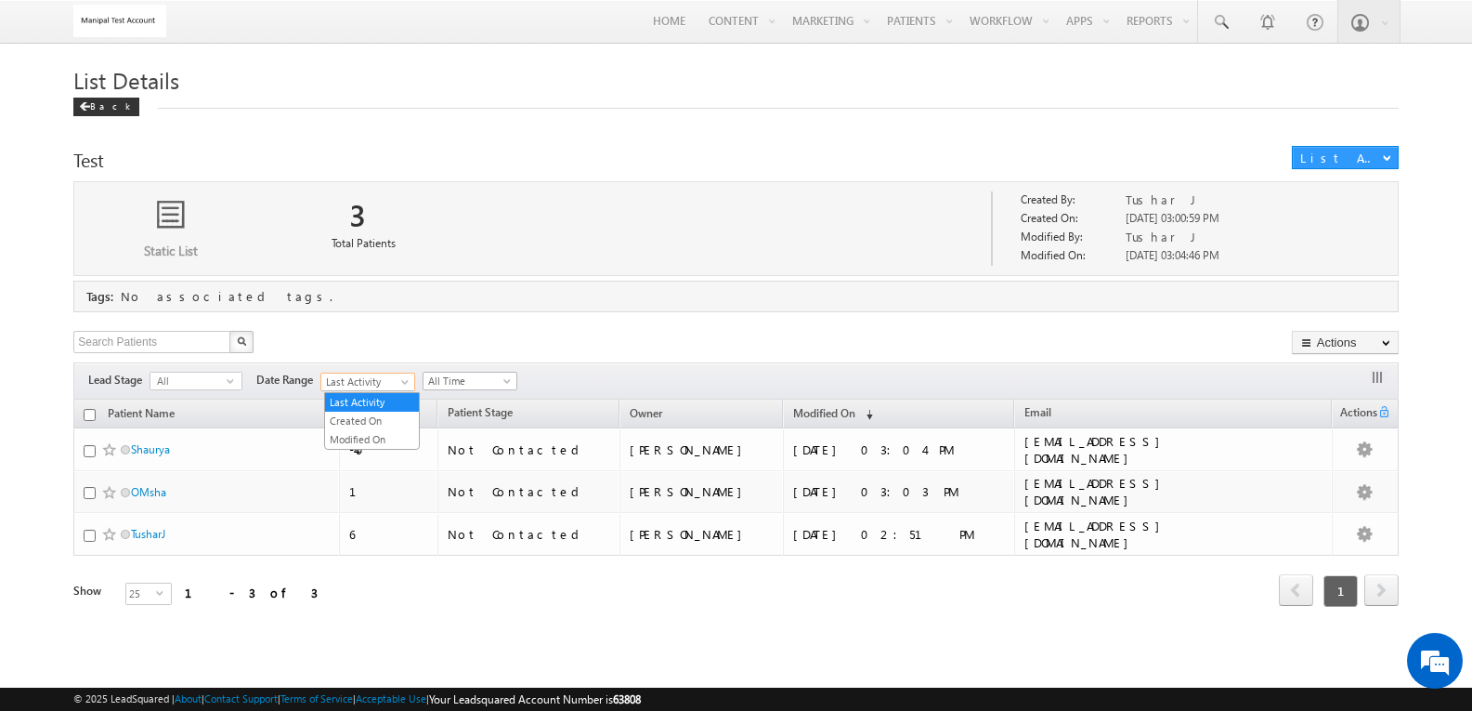
click at [397, 387] on span "Last Activity" at bounding box center [365, 381] width 88 height 17
click at [104, 102] on div "Back" at bounding box center [106, 107] width 66 height 19
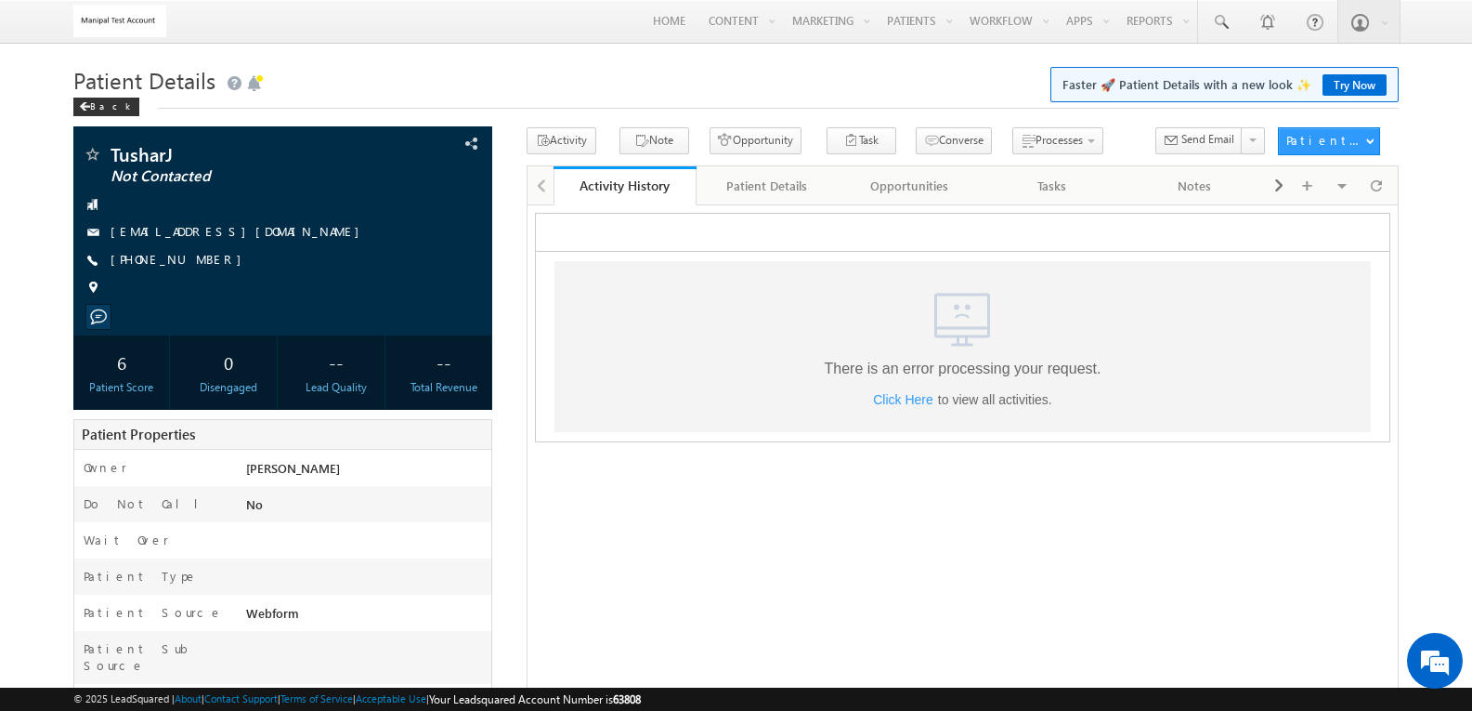
click at [917, 406] on span "Click Here" at bounding box center [902, 398] width 60 height 15
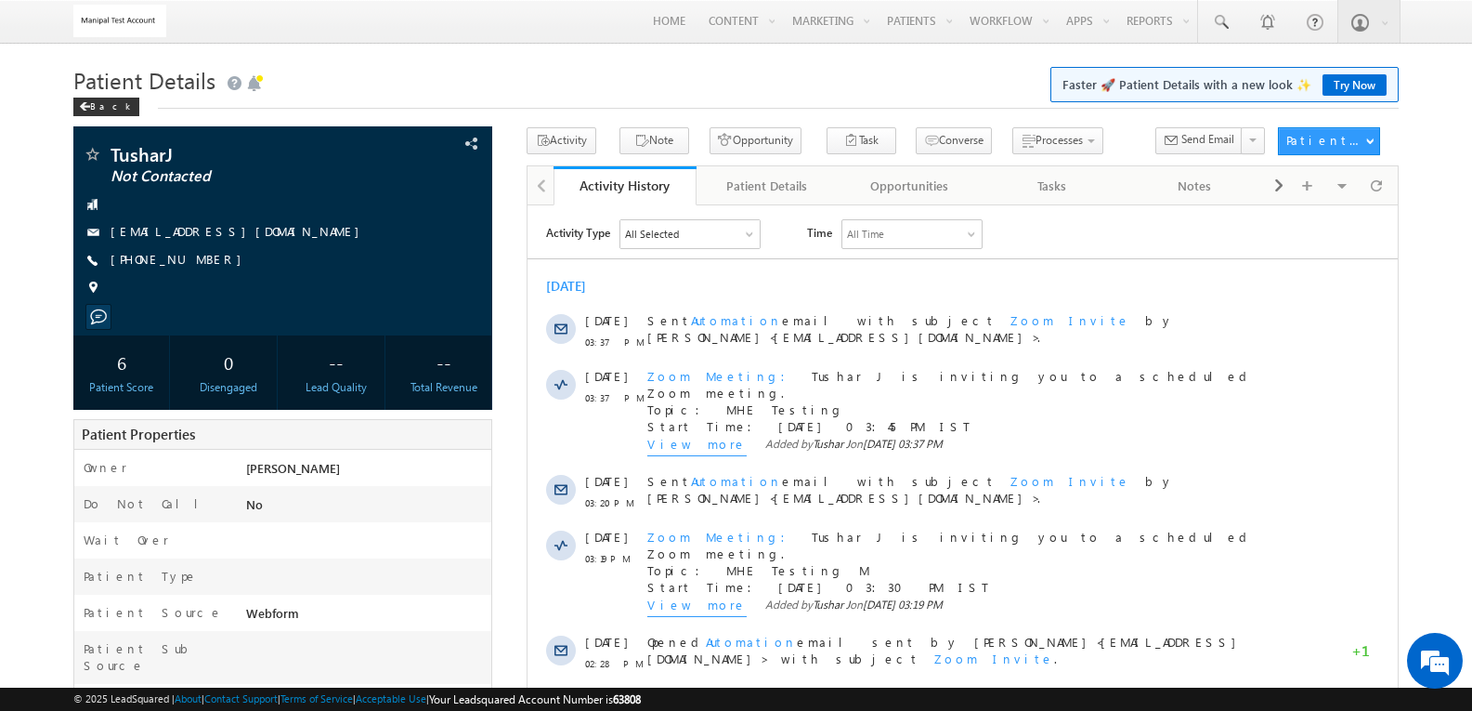
click at [911, 395] on div "Zoom Meeting Tushar J is inviting you to a scheduled Zoom meeting. Topic: MHE T…" at bounding box center [966, 399] width 639 height 65
click at [1384, 184] on div at bounding box center [1376, 185] width 34 height 33
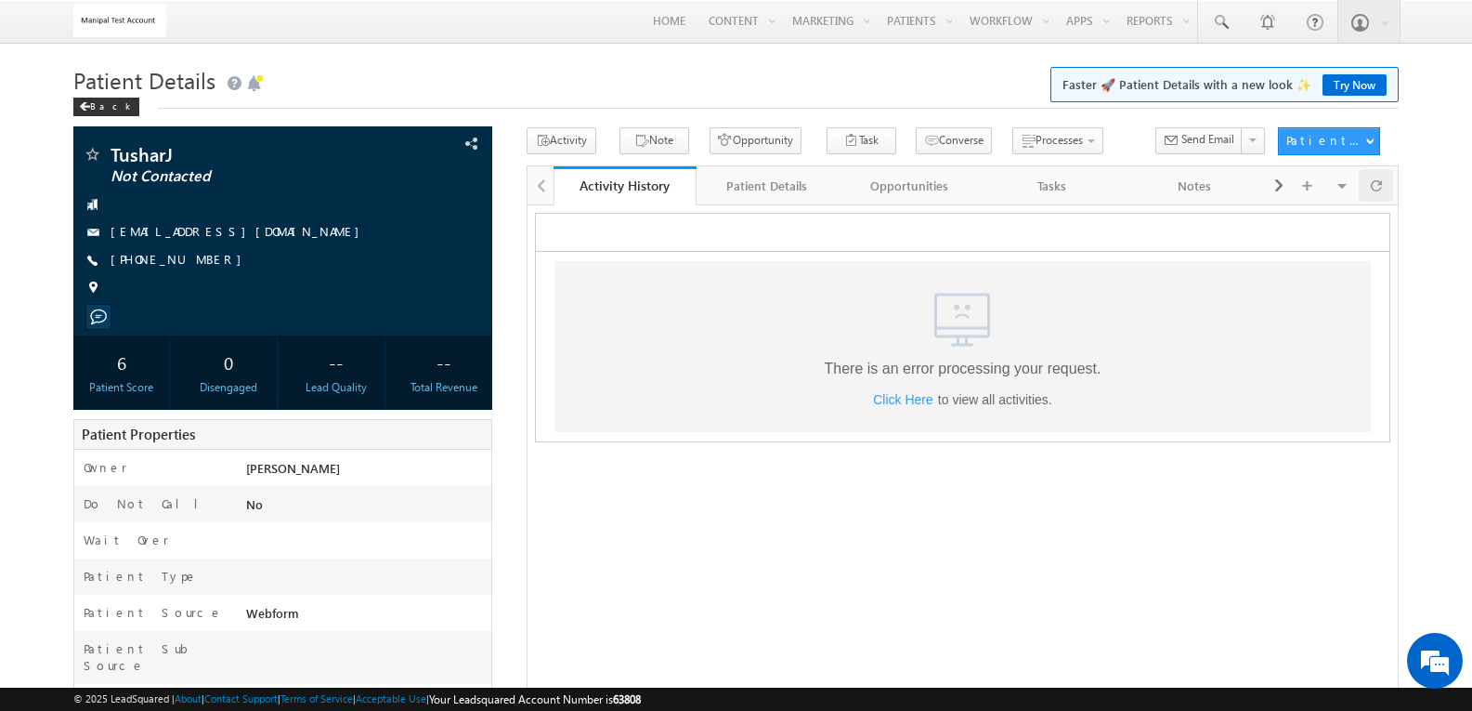
click at [1384, 184] on div at bounding box center [1376, 185] width 34 height 33
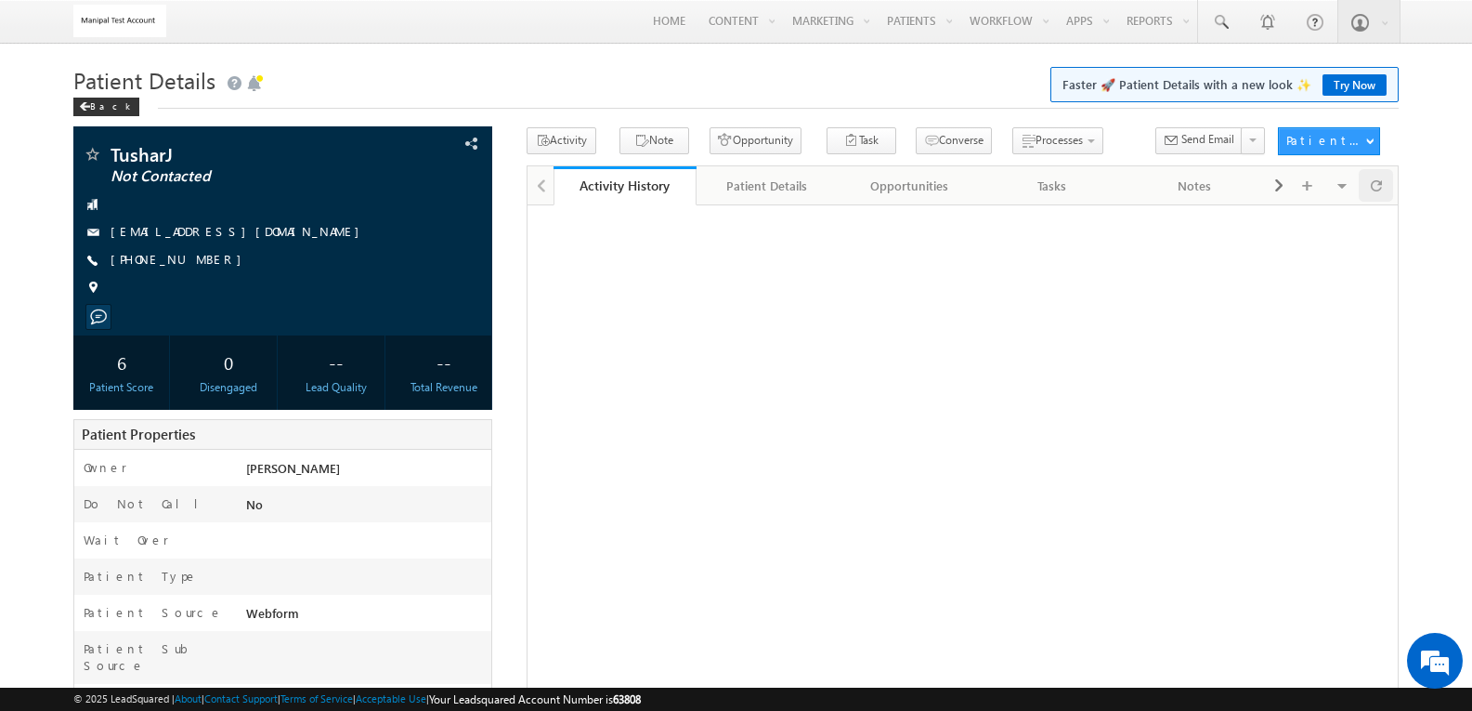
click at [1384, 184] on div at bounding box center [1376, 185] width 34 height 33
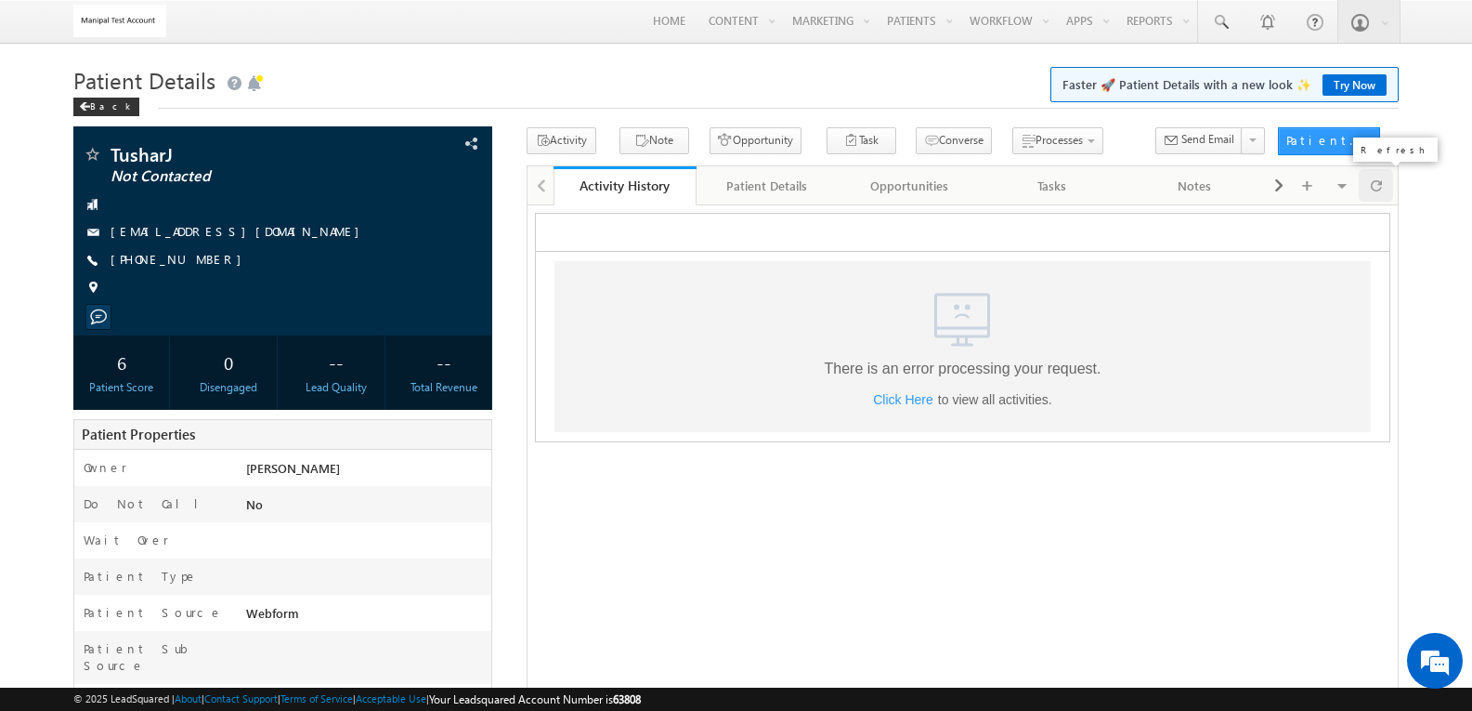
click at [1379, 193] on span at bounding box center [1376, 185] width 11 height 33
click at [922, 397] on span "Click Here" at bounding box center [902, 398] width 60 height 15
click at [896, 393] on span "Click Here" at bounding box center [902, 398] width 60 height 15
click at [902, 400] on span "Click Here" at bounding box center [902, 398] width 60 height 15
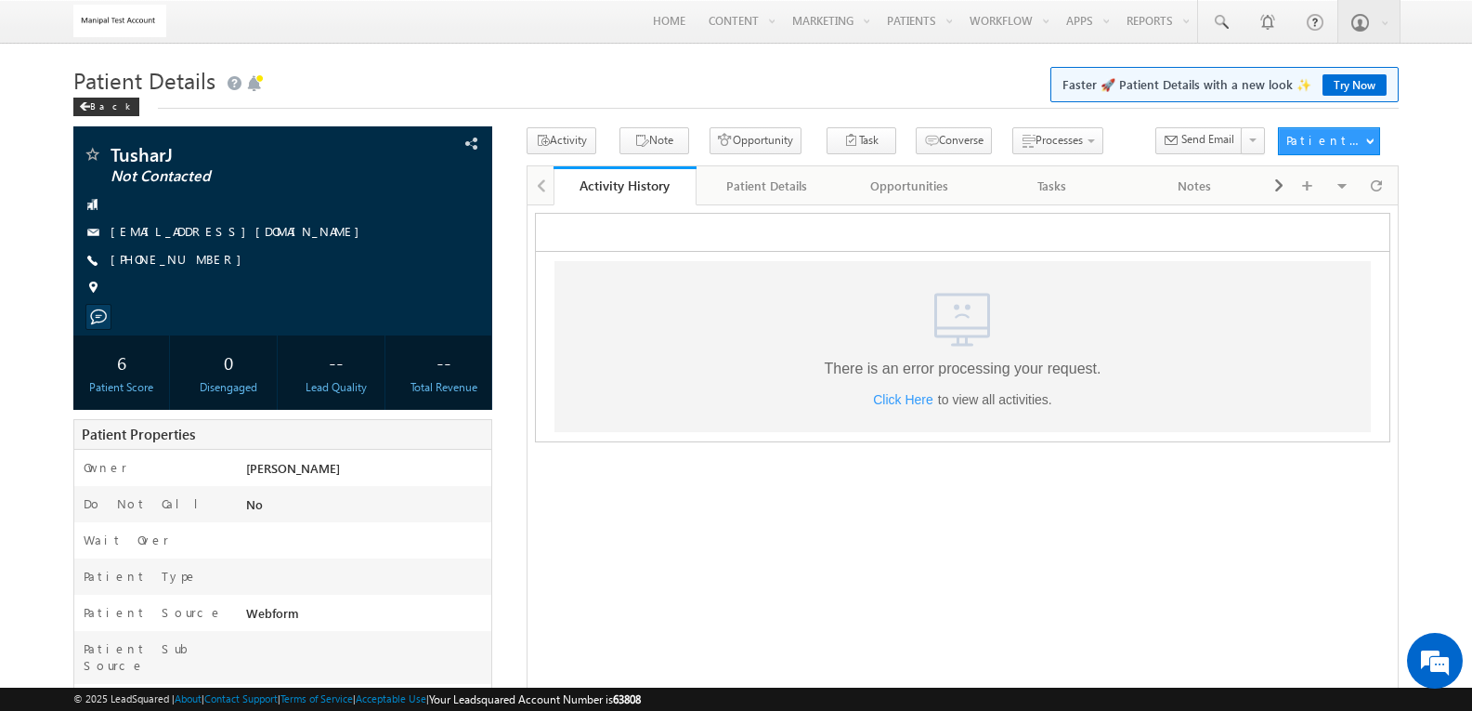
click at [902, 400] on span "Click Here" at bounding box center [902, 398] width 60 height 15
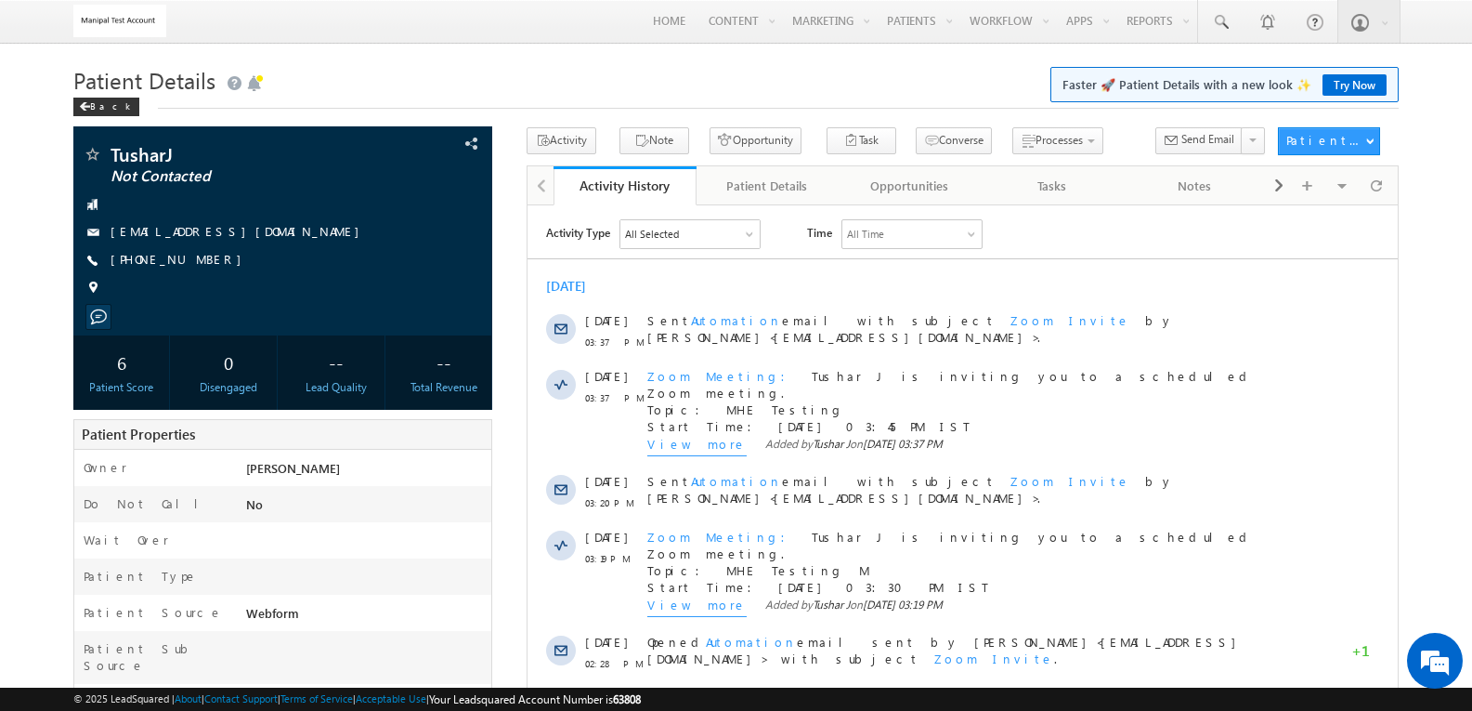
click at [881, 404] on div "Zoom Meeting Tushar J is inviting you to a scheduled Zoom meeting. Topic: MHE T…" at bounding box center [966, 399] width 639 height 65
click at [1380, 187] on span at bounding box center [1376, 185] width 11 height 33
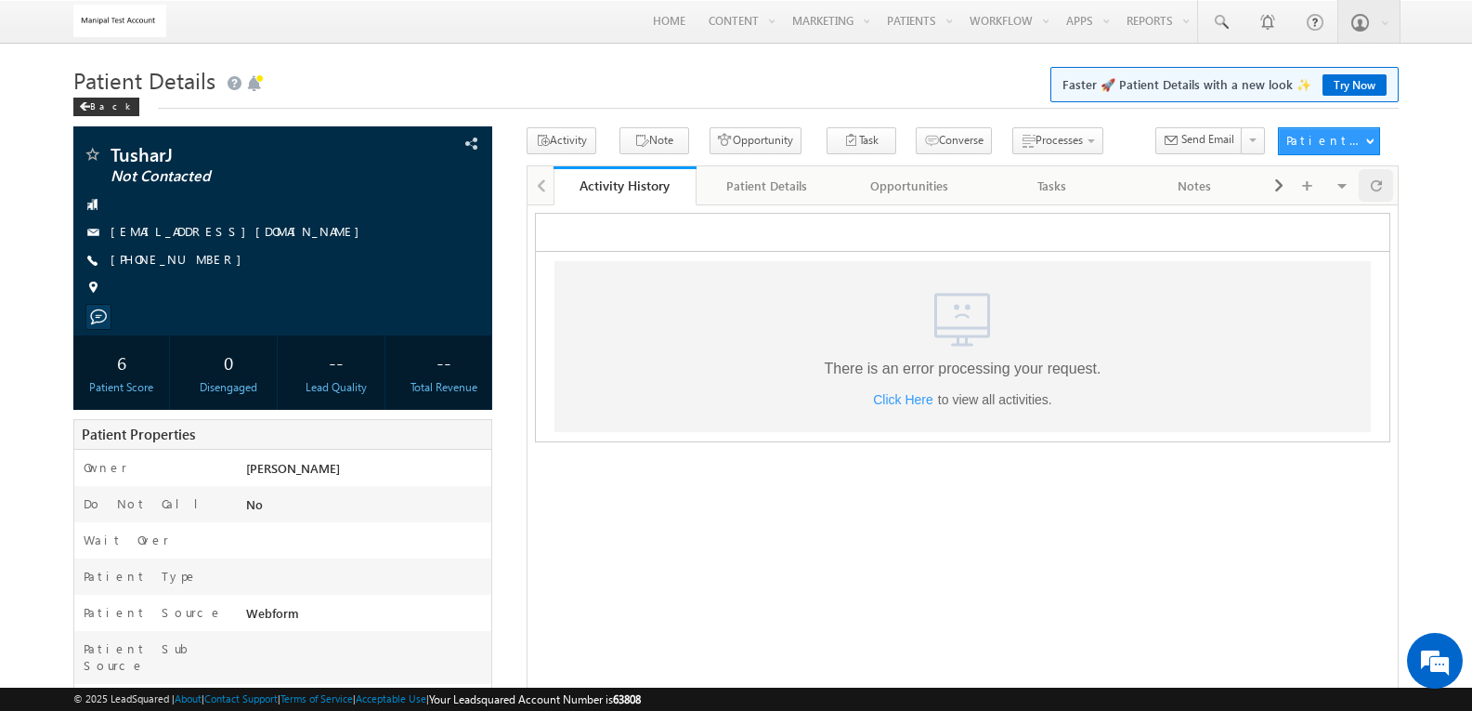
click at [1380, 187] on span at bounding box center [1376, 185] width 11 height 33
click at [1071, 200] on link "Tasks" at bounding box center [1053, 185] width 143 height 39
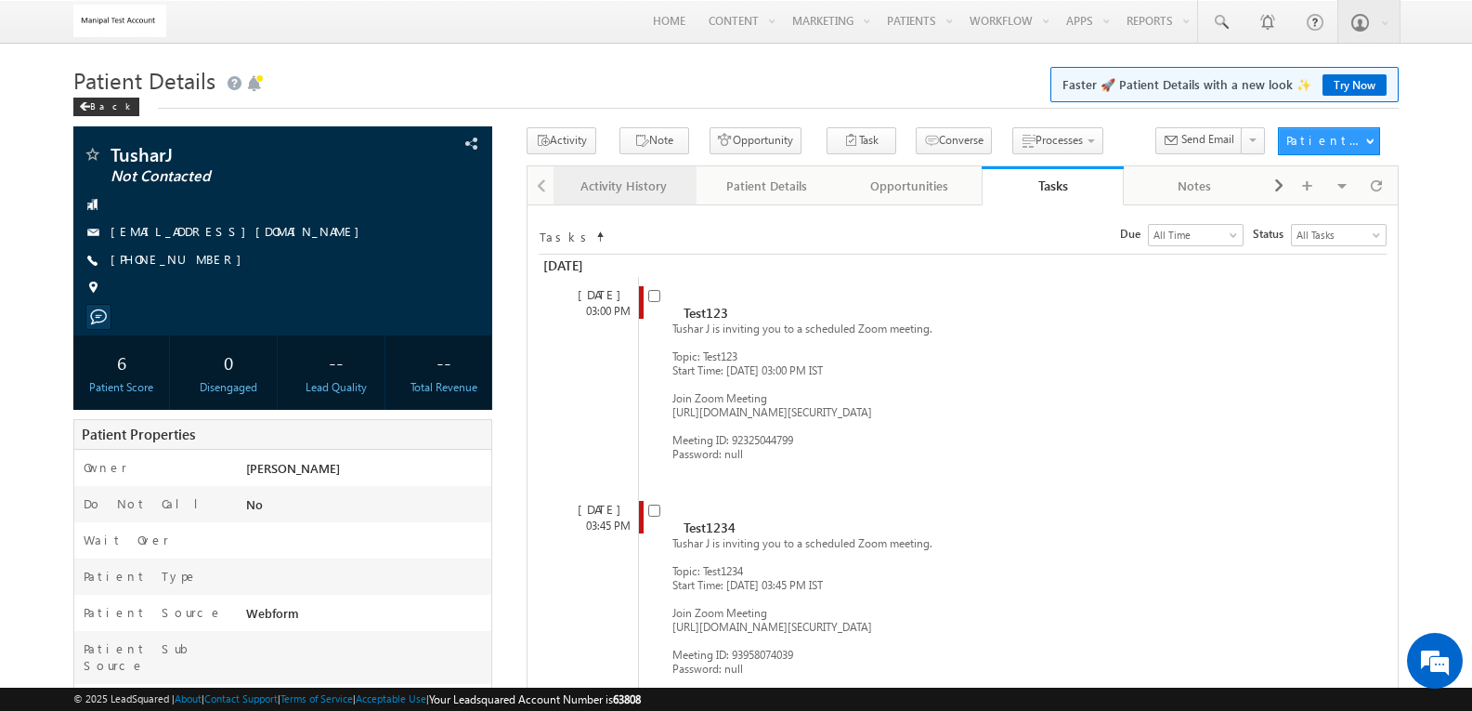
click at [589, 199] on link "Activity History" at bounding box center [625, 185] width 143 height 39
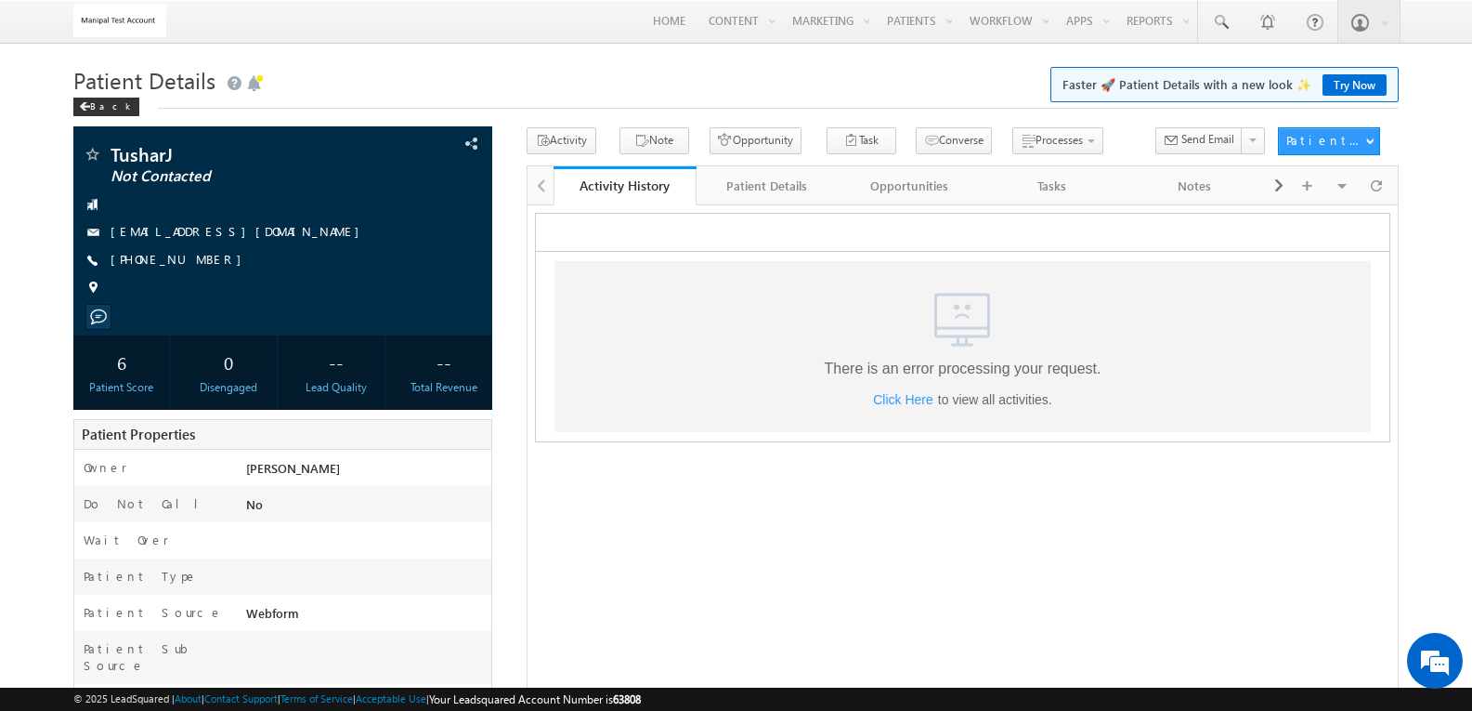
click at [916, 392] on span "Click Here" at bounding box center [902, 398] width 60 height 15
click at [909, 400] on span "Click Here" at bounding box center [902, 398] width 60 height 15
click at [1371, 185] on span at bounding box center [1376, 185] width 11 height 33
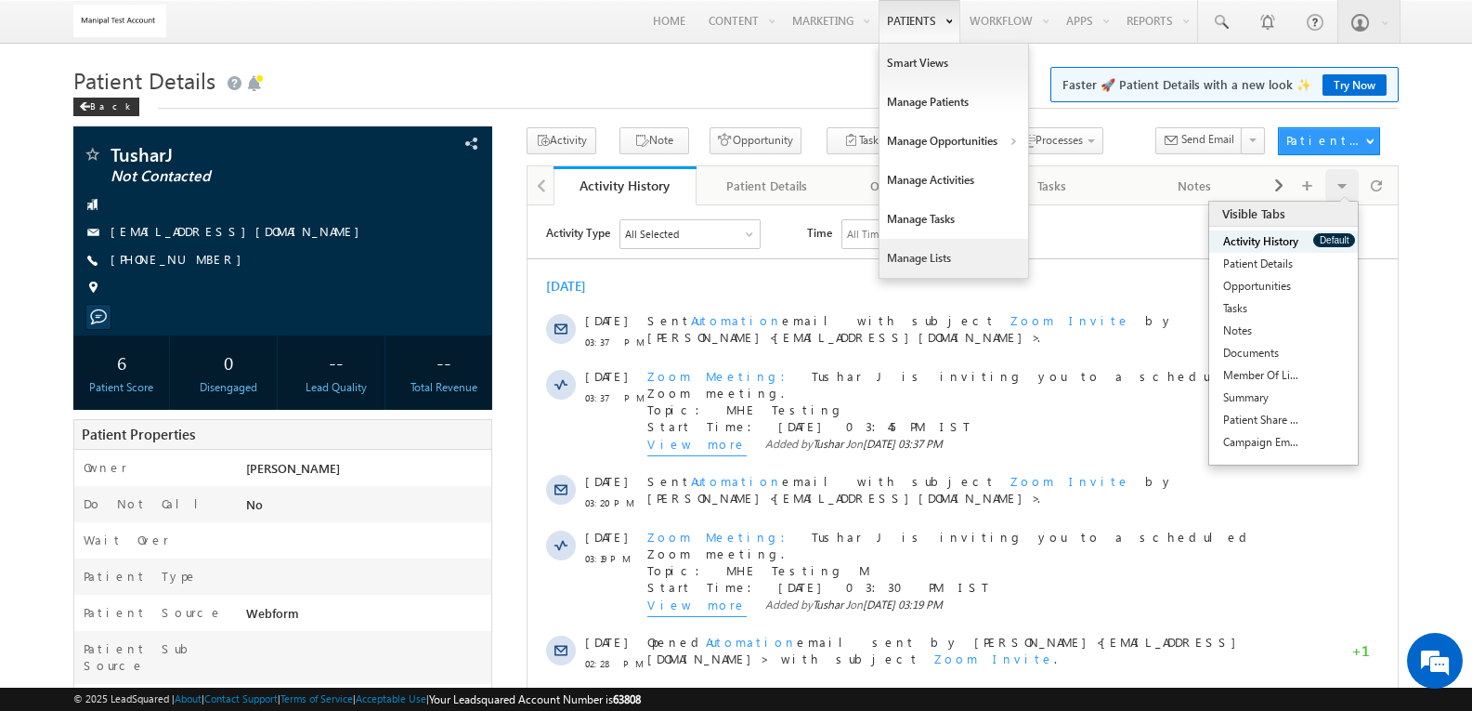
click at [920, 255] on link "Manage Lists" at bounding box center [954, 258] width 149 height 39
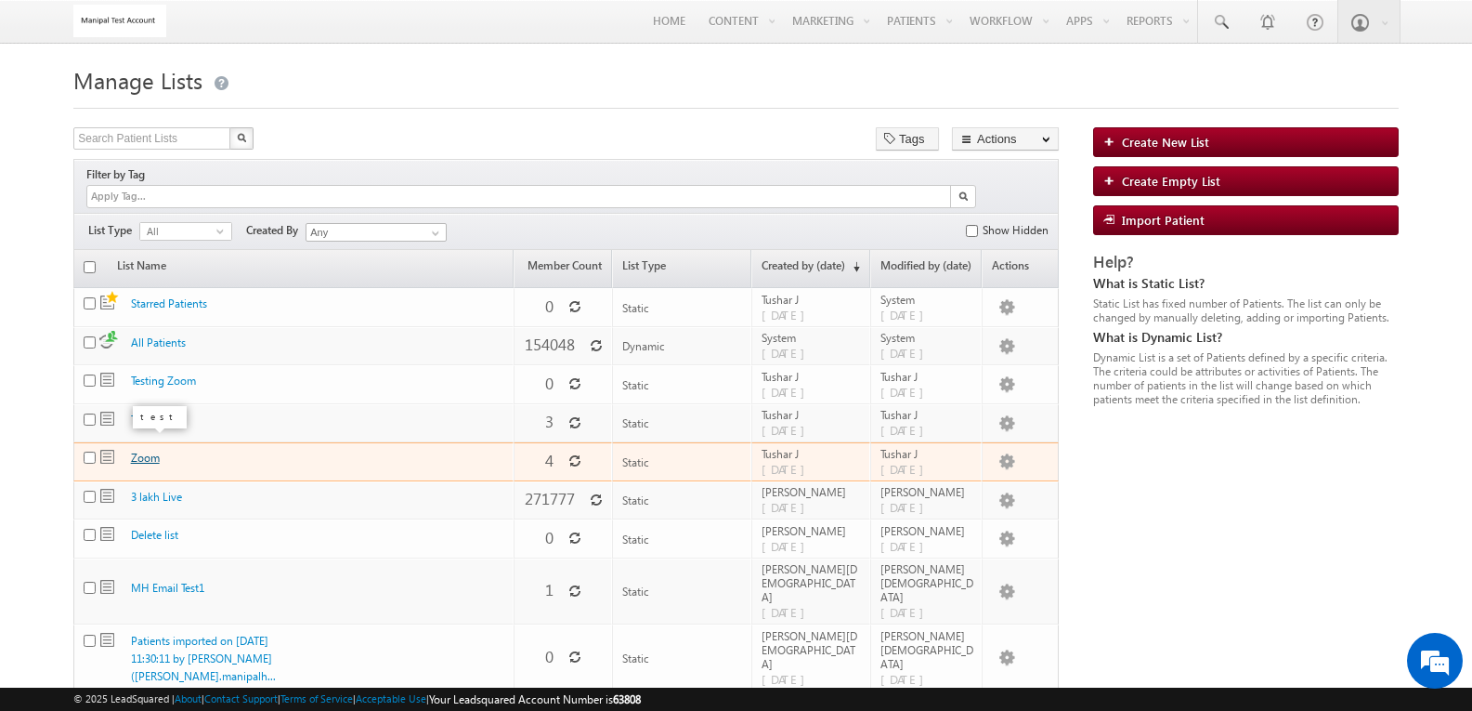
click at [144, 451] on link "Zoom" at bounding box center [145, 458] width 29 height 14
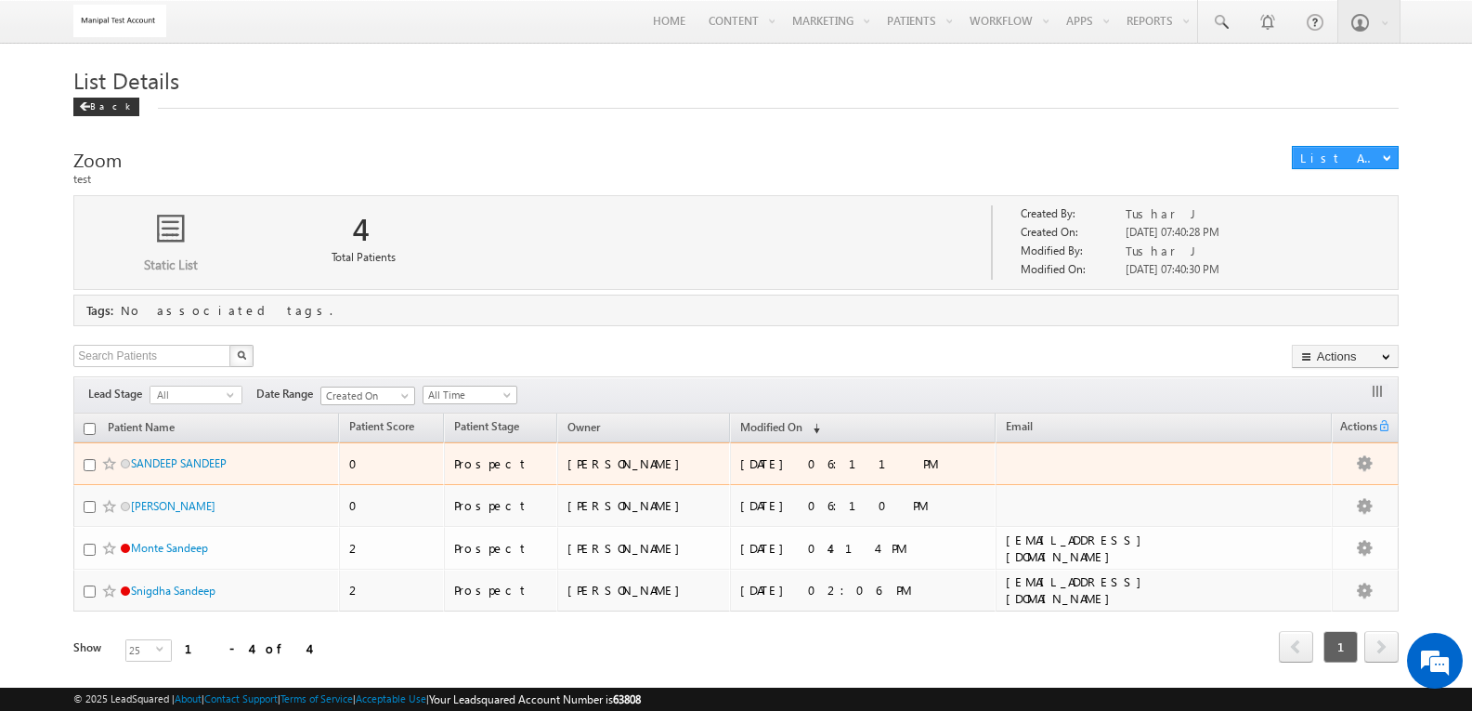
scroll to position [30, 0]
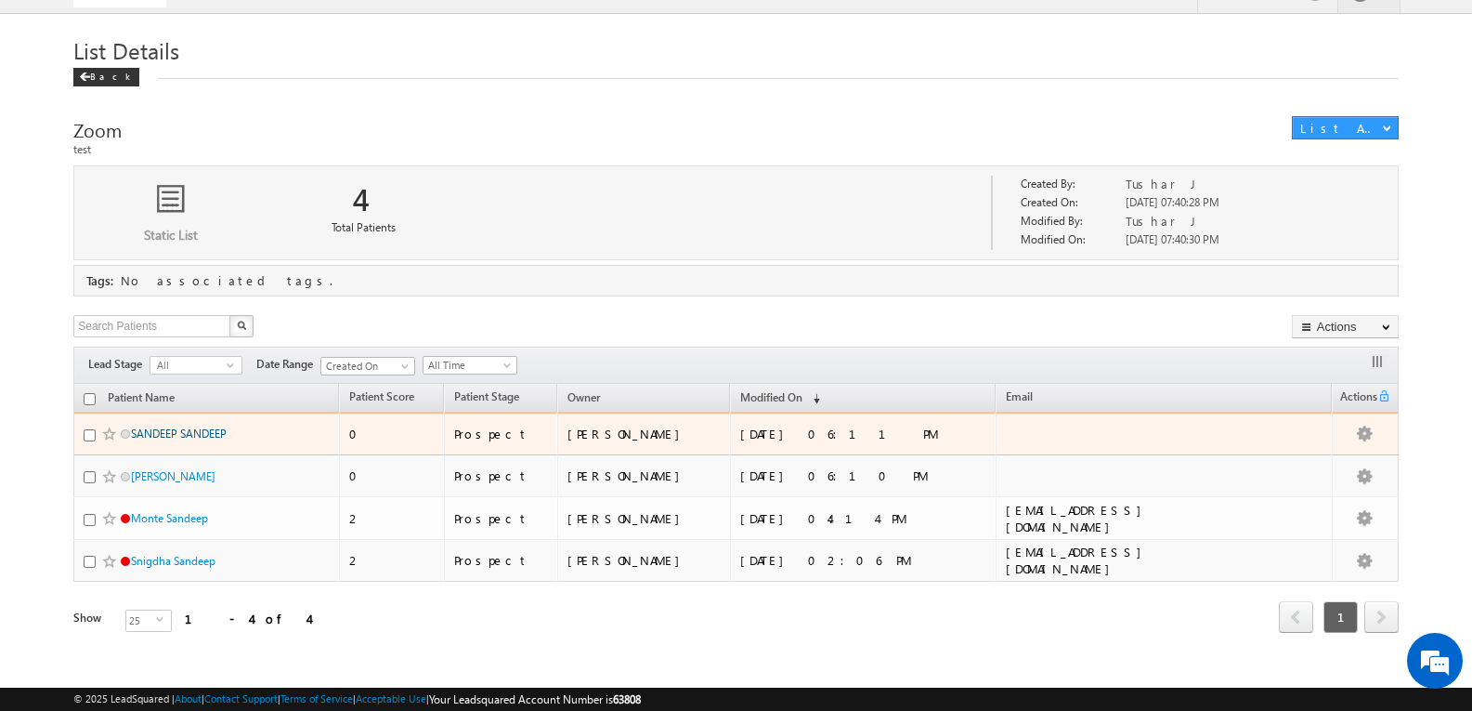
click at [208, 436] on link "SANDEEP SANDEEP" at bounding box center [179, 433] width 96 height 14
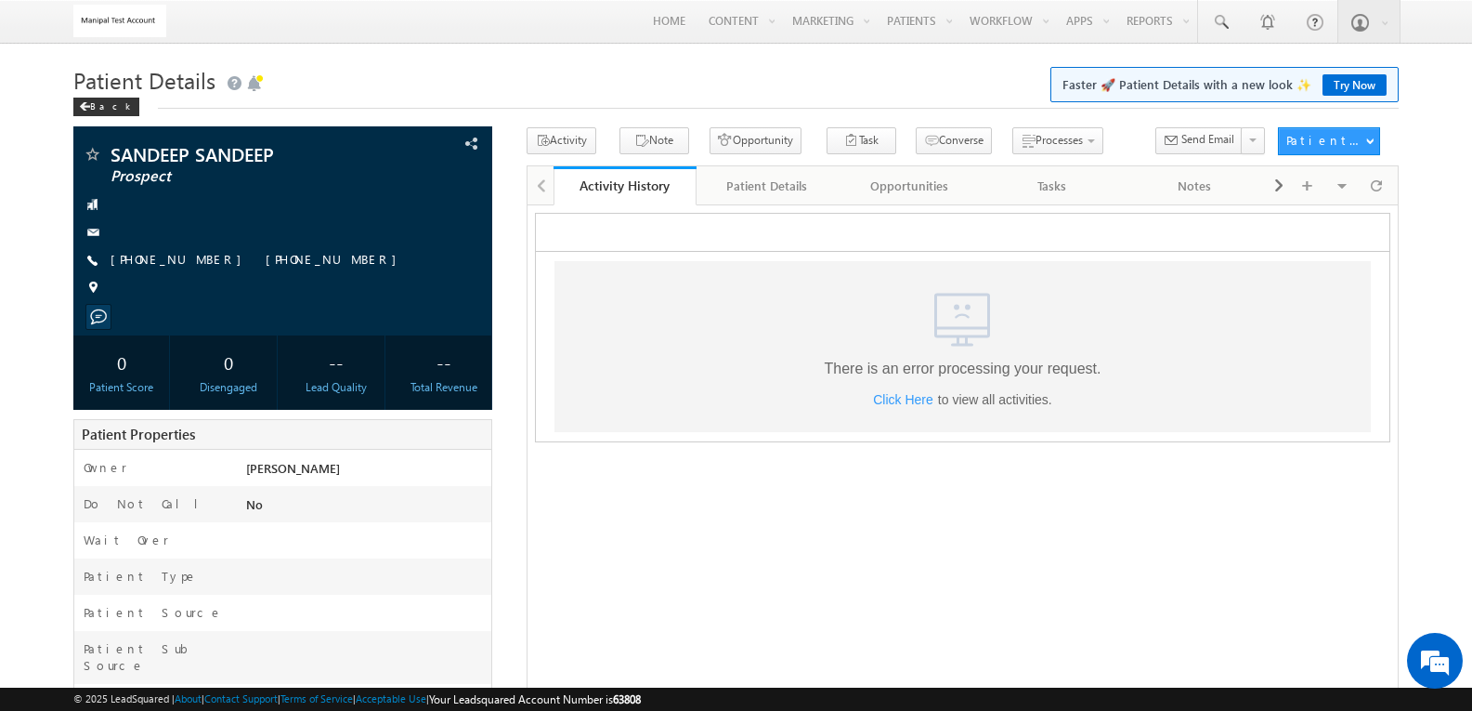
click at [892, 400] on span "Click Here" at bounding box center [902, 398] width 60 height 15
click at [929, 406] on span "Click Here" at bounding box center [902, 398] width 60 height 15
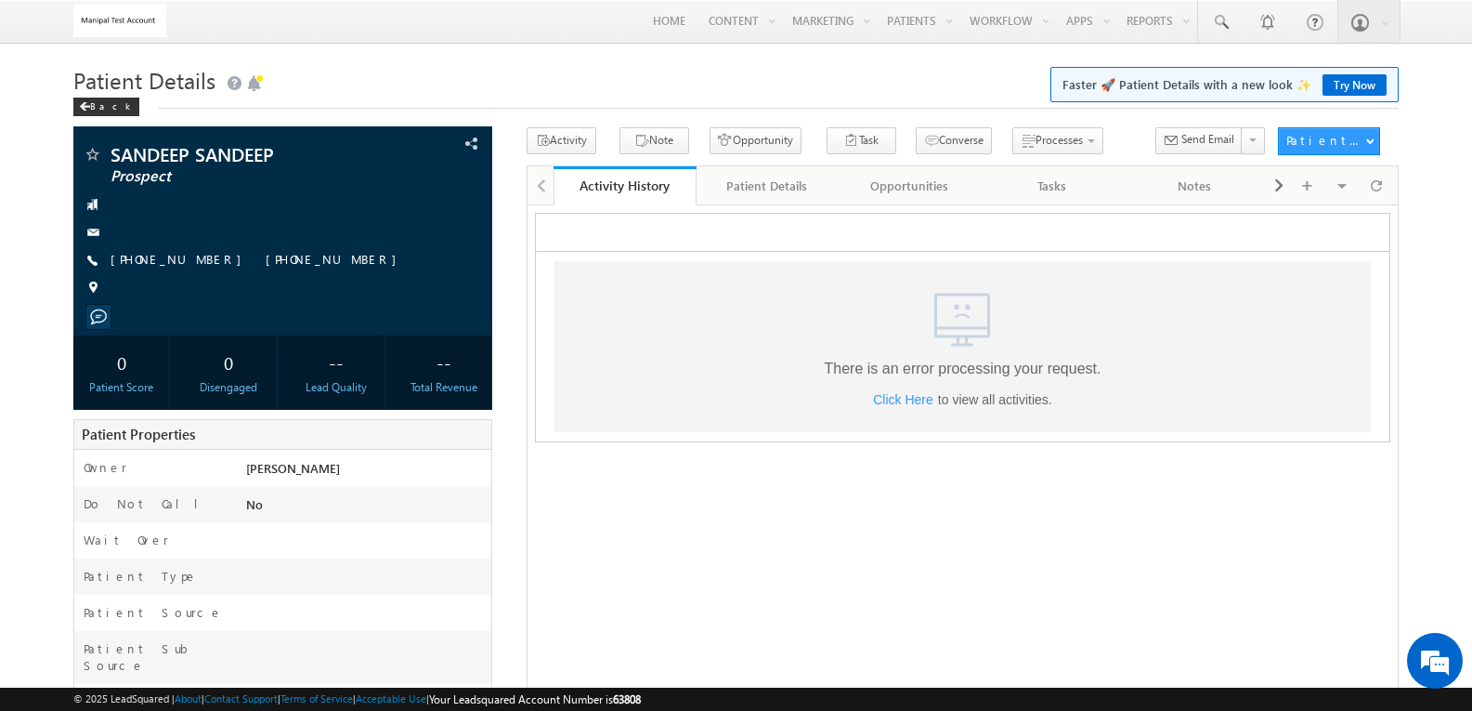
click at [909, 404] on span "Click Here" at bounding box center [902, 398] width 60 height 15
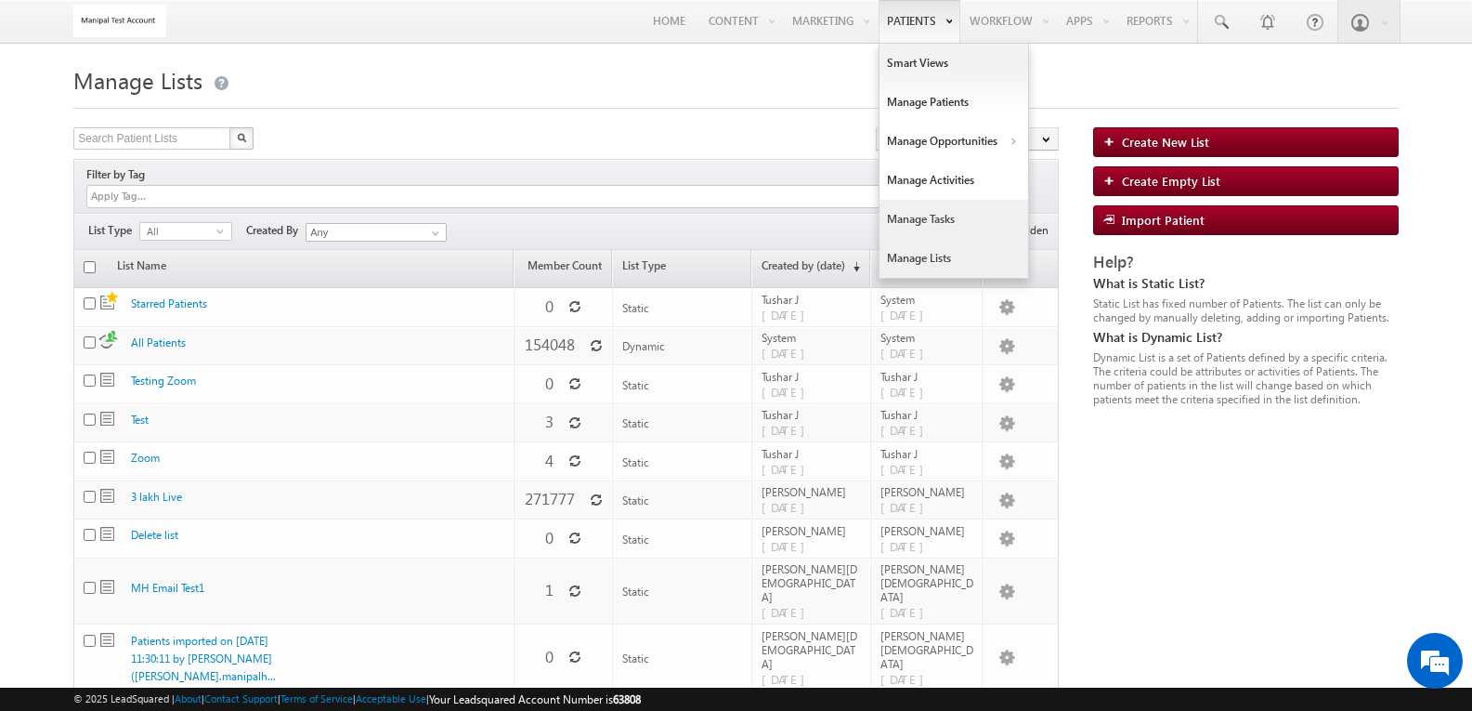
click at [940, 217] on link "Manage Tasks" at bounding box center [954, 219] width 149 height 39
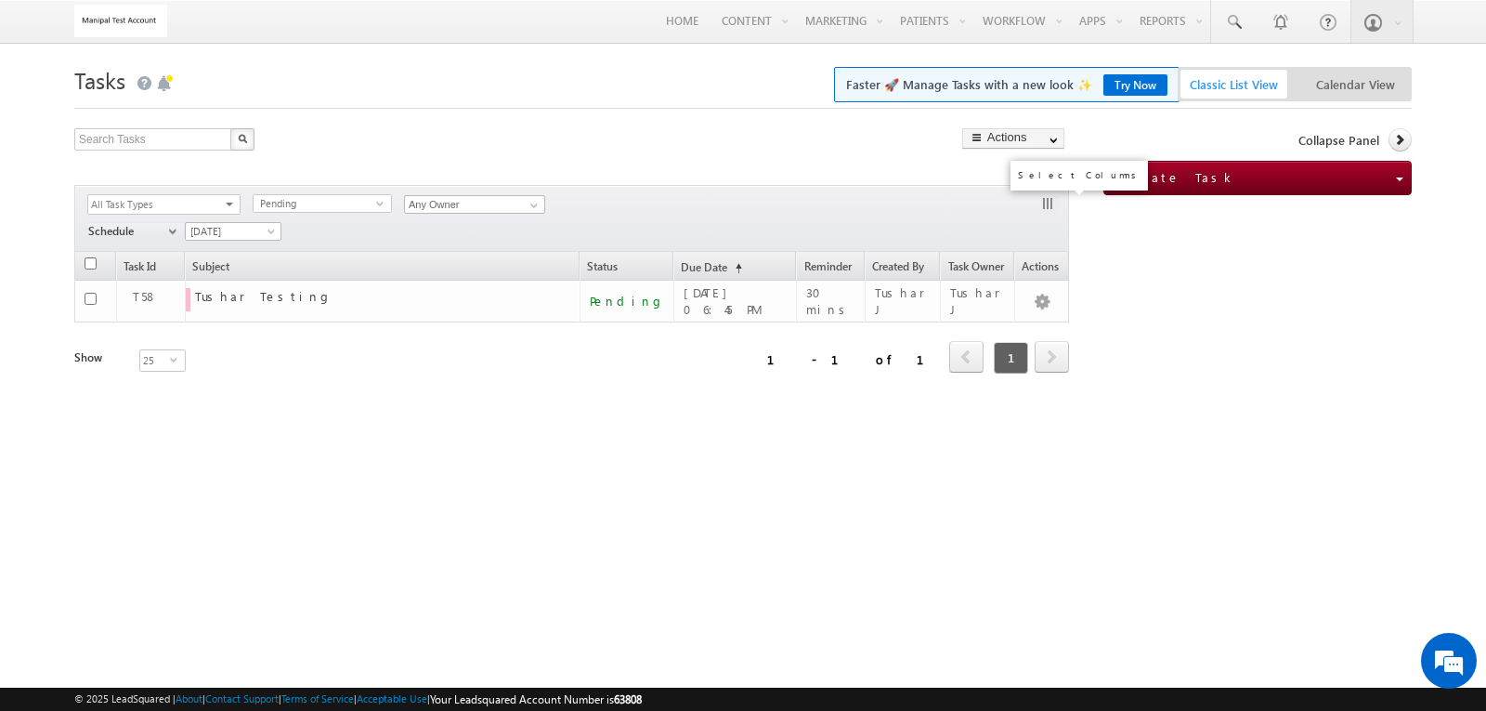
click at [1044, 211] on button "button" at bounding box center [1049, 205] width 19 height 19
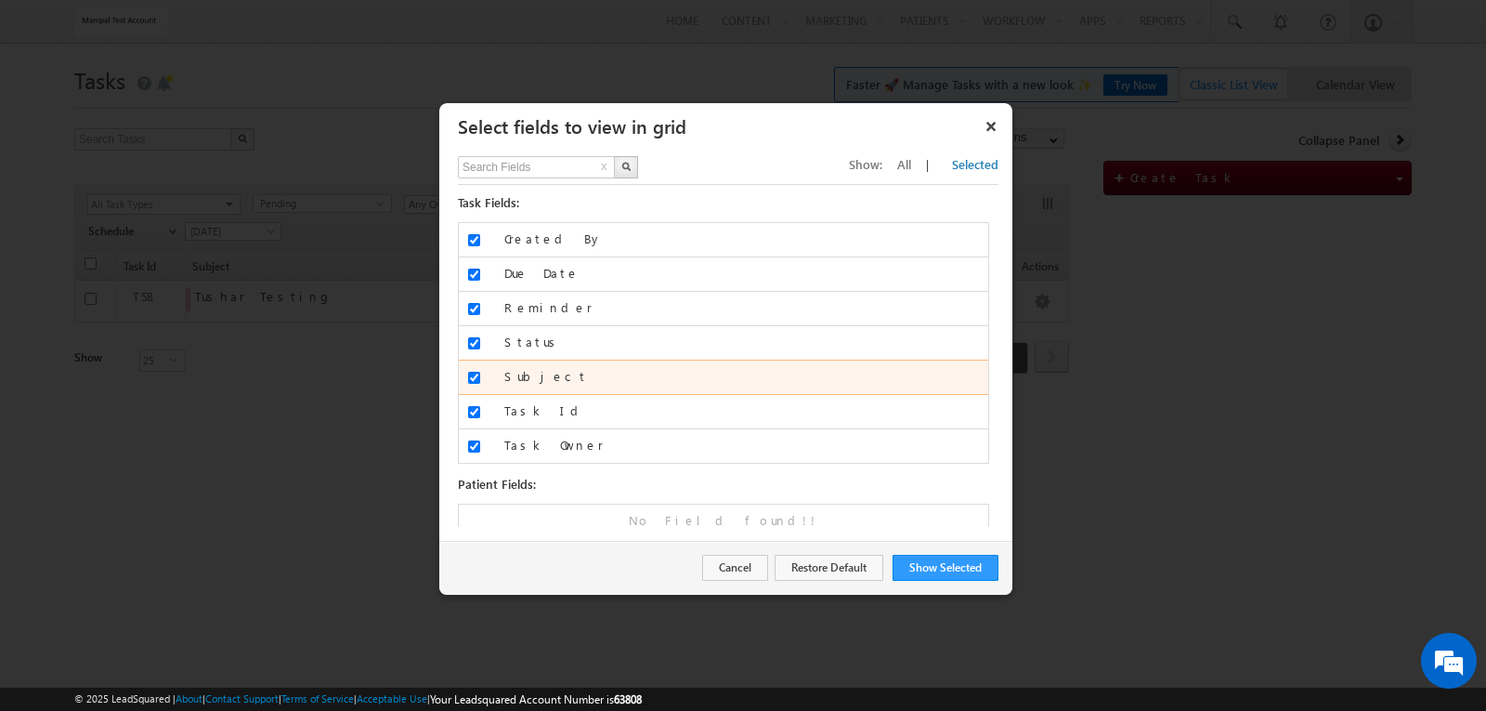
scroll to position [11, 0]
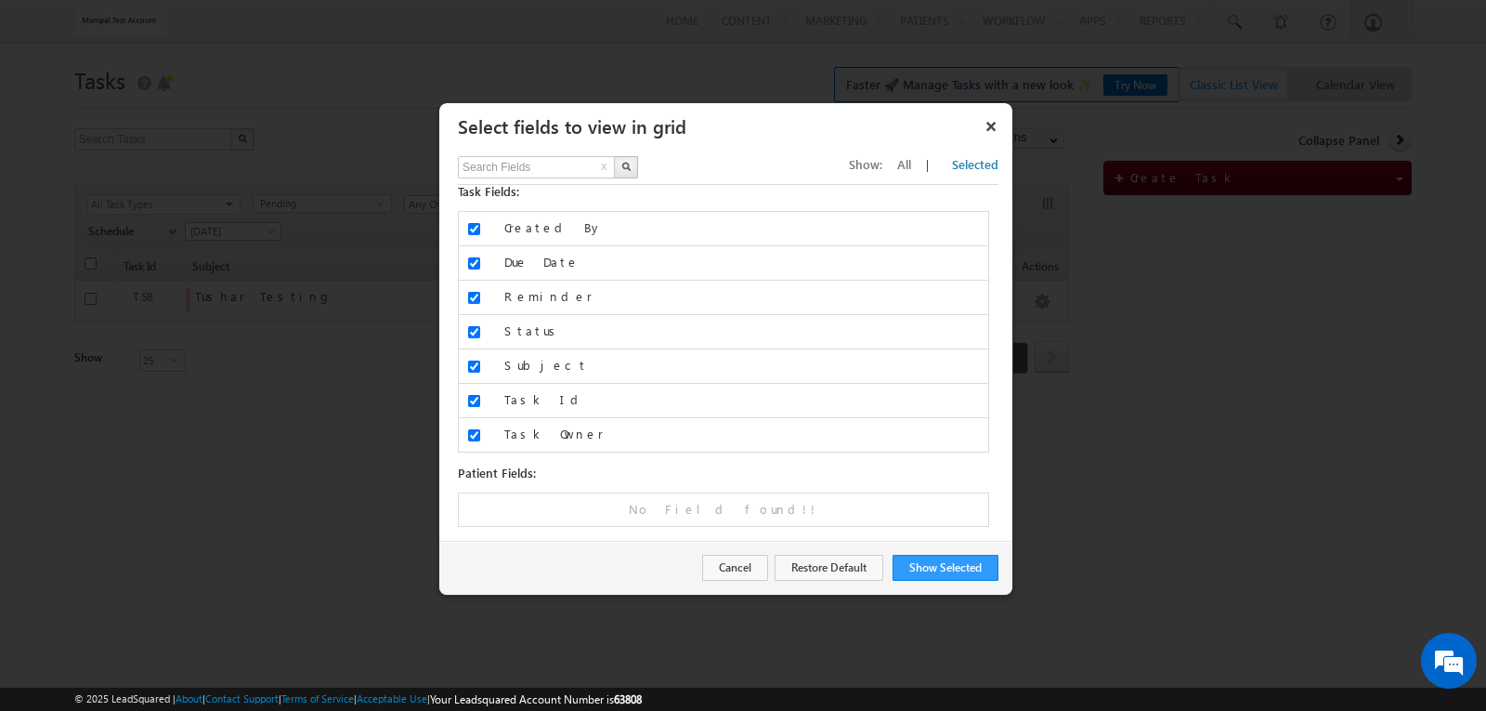
click at [911, 166] on span "All" at bounding box center [904, 164] width 14 height 16
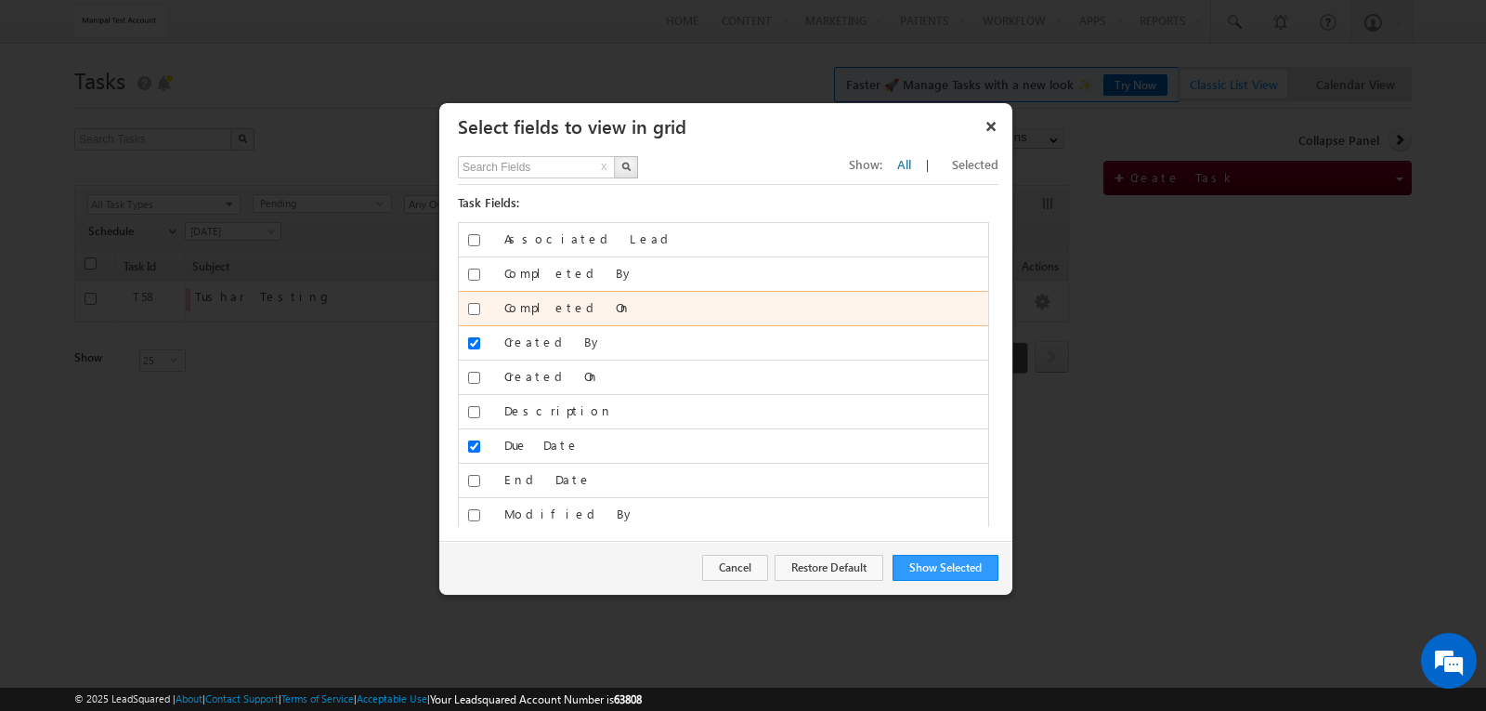
scroll to position [0, 0]
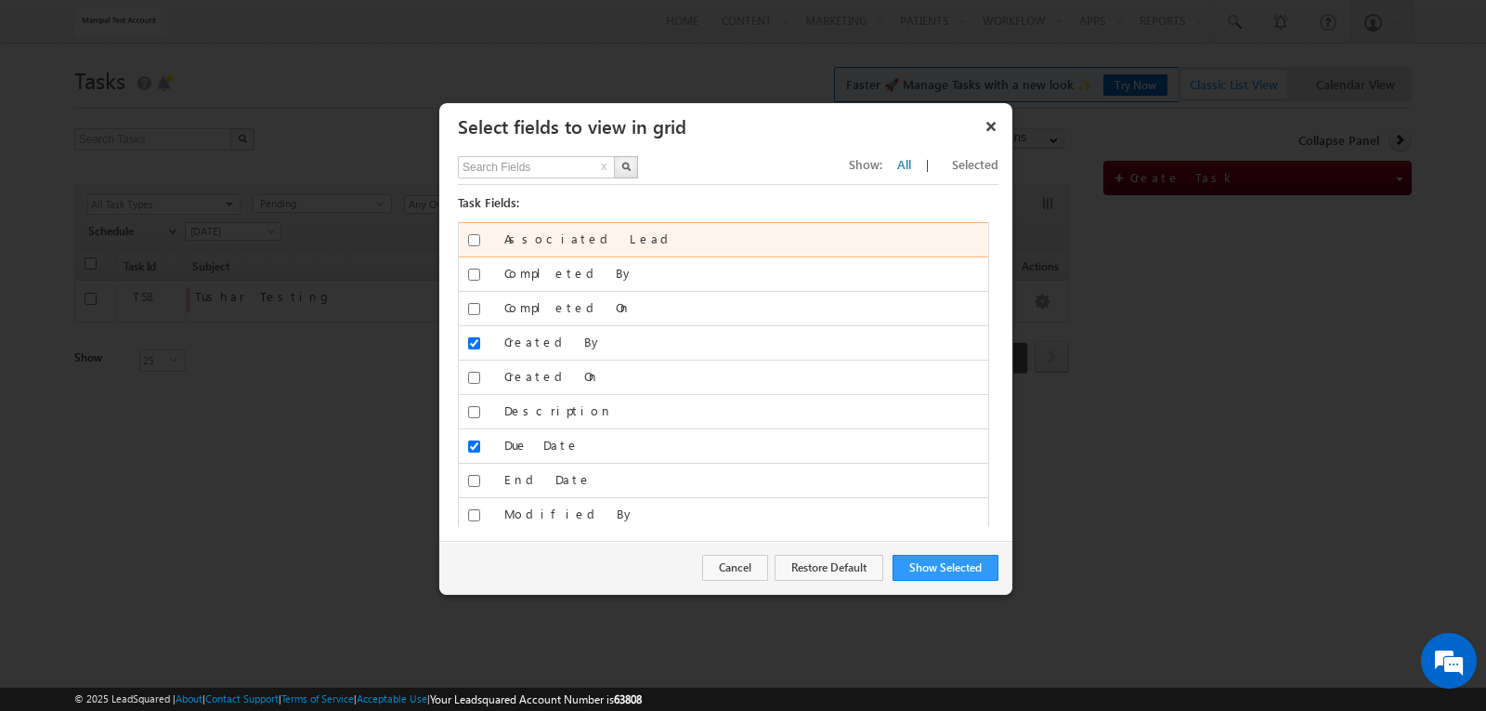
click at [474, 244] on input "Associated Lead" at bounding box center [474, 240] width 12 height 12
checkbox input "true"
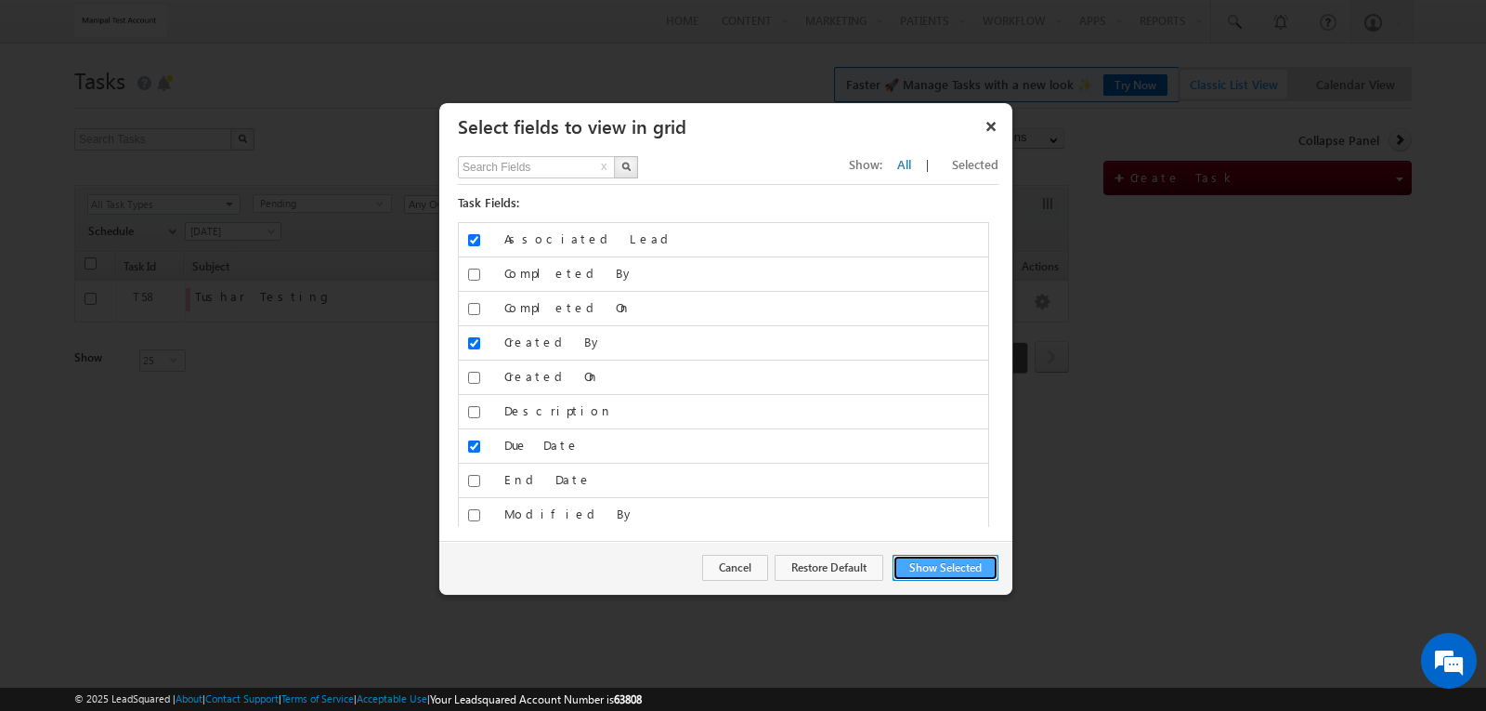
click at [946, 560] on button "Show Selected" at bounding box center [946, 568] width 106 height 26
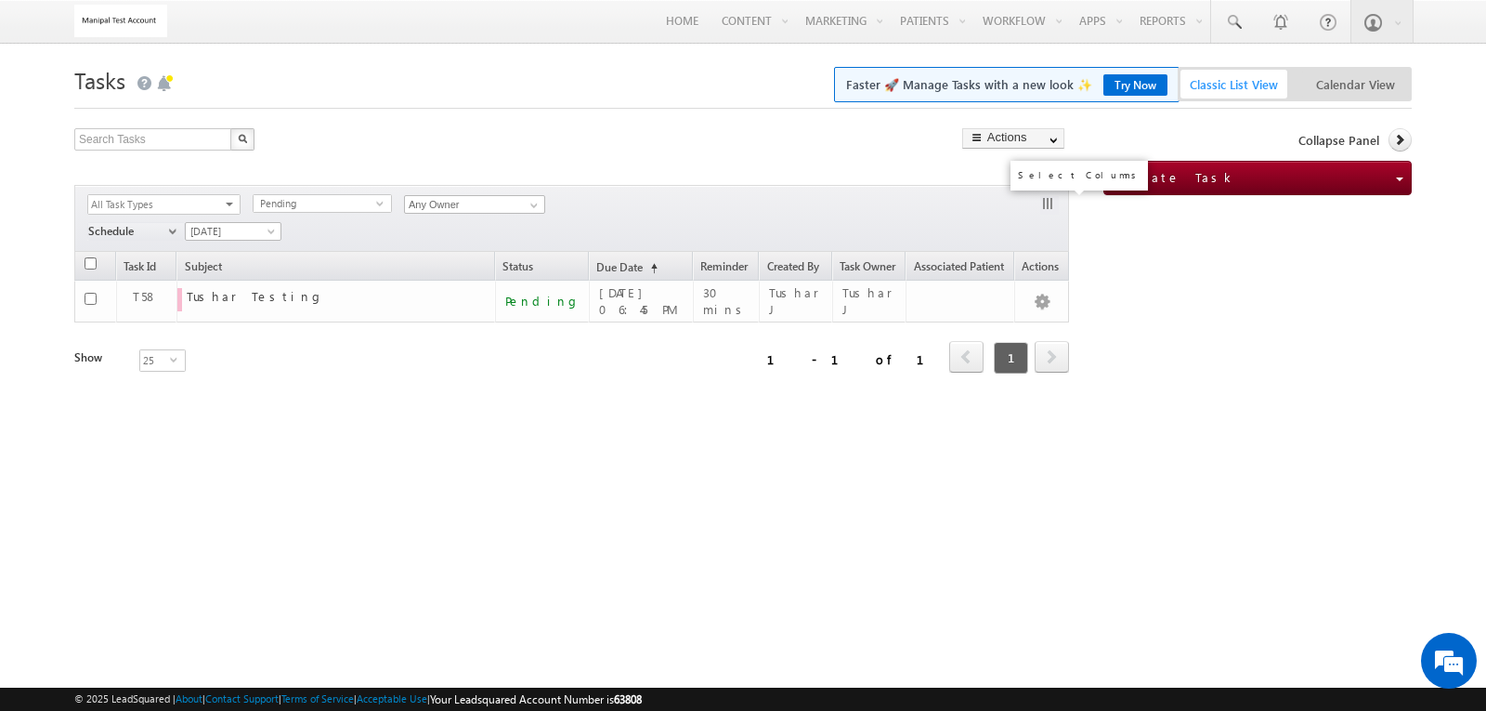
click at [1042, 200] on button "button" at bounding box center [1049, 205] width 19 height 19
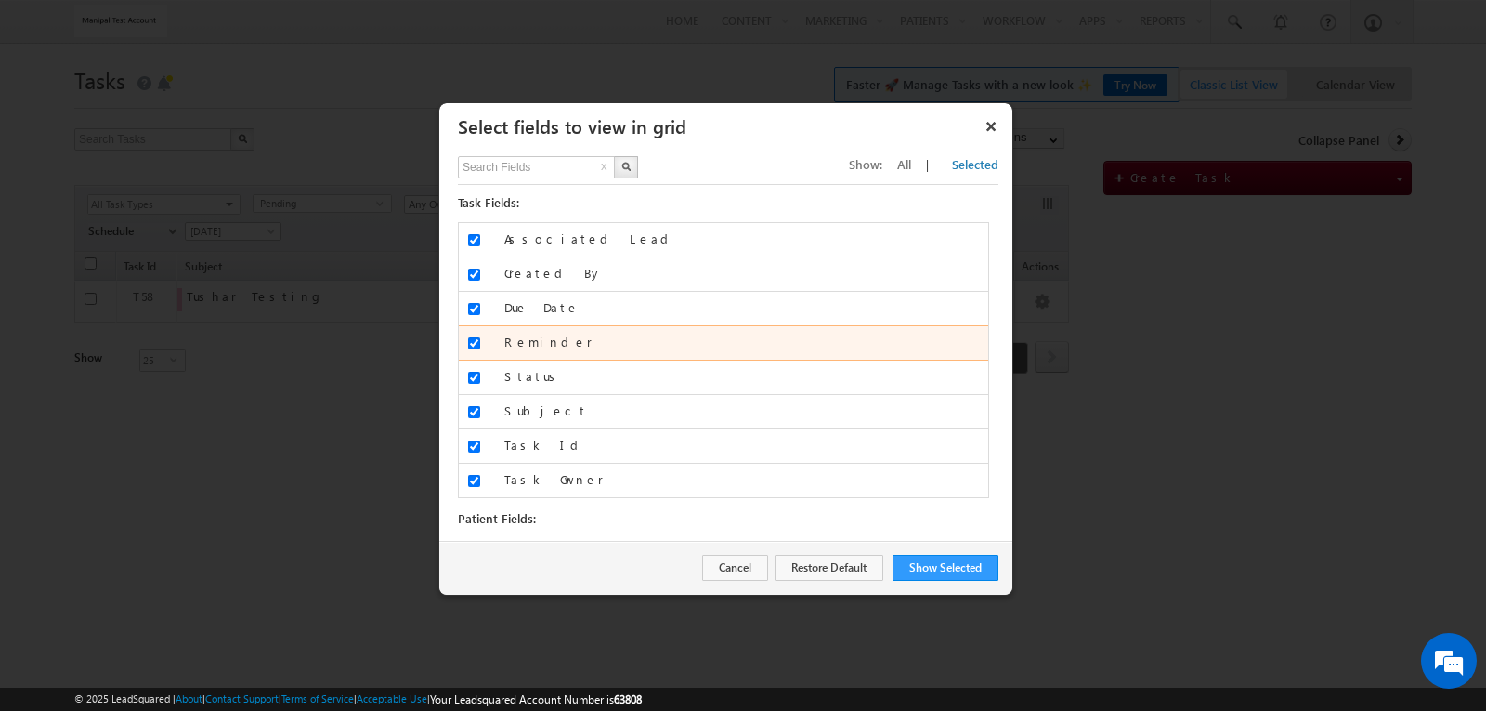
scroll to position [46, 0]
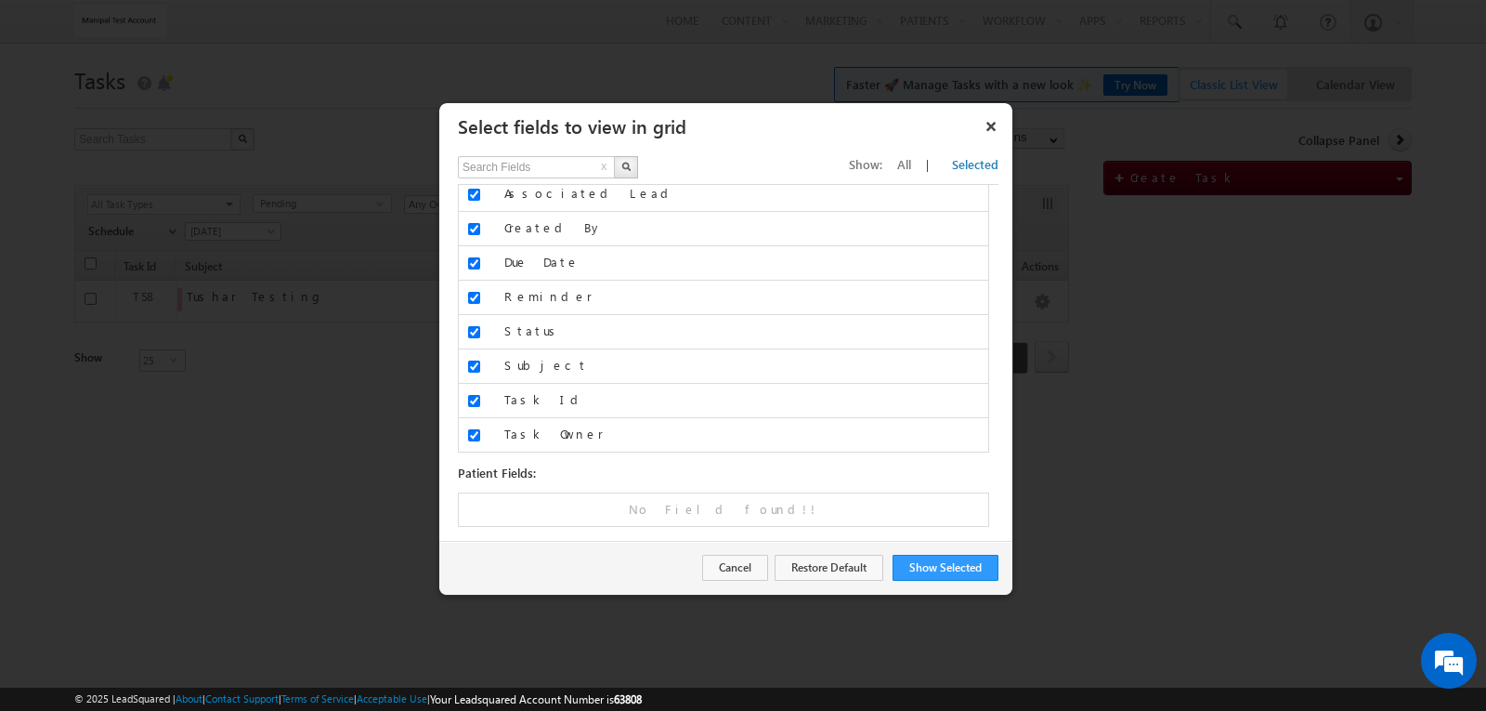
click at [911, 171] on span "All" at bounding box center [904, 164] width 14 height 16
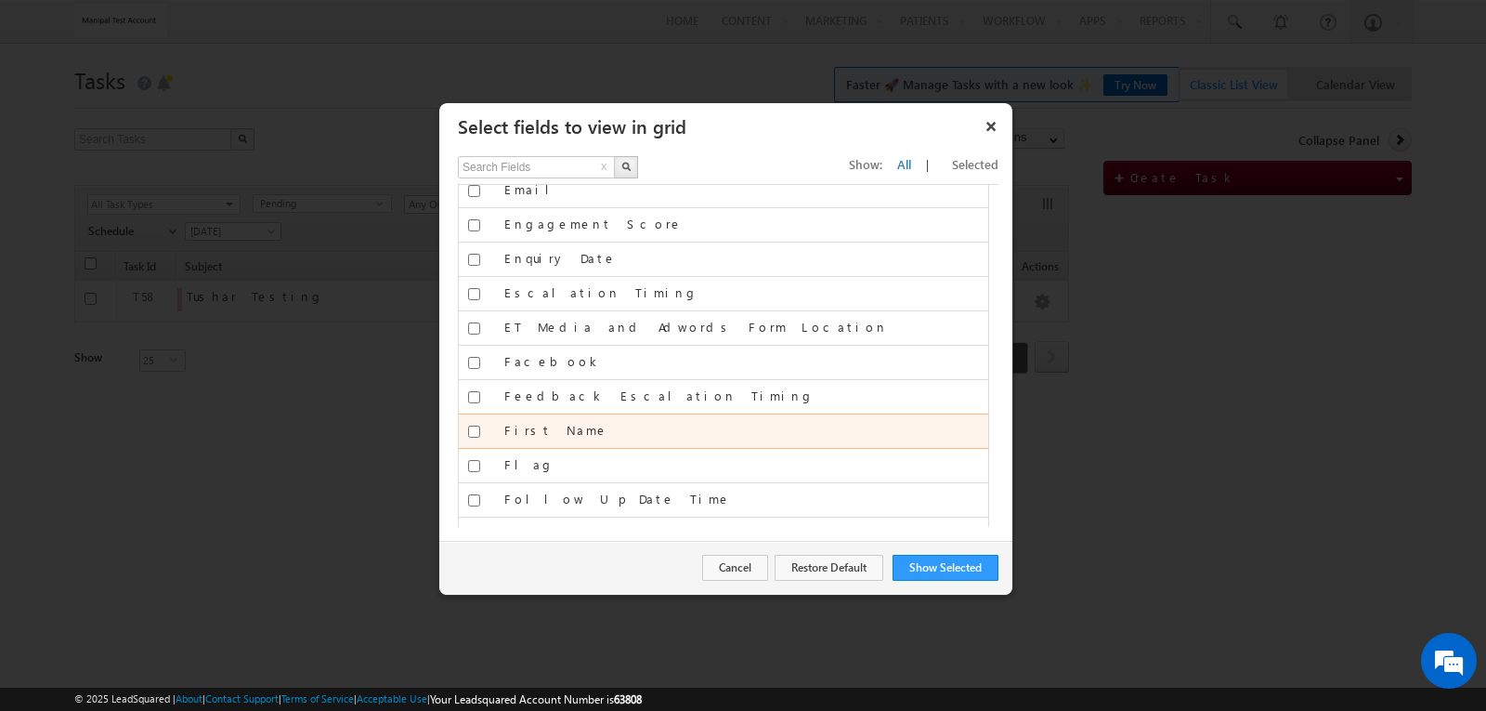
scroll to position [2394, 0]
click at [472, 435] on input "First Name" at bounding box center [474, 431] width 12 height 12
checkbox input "true"
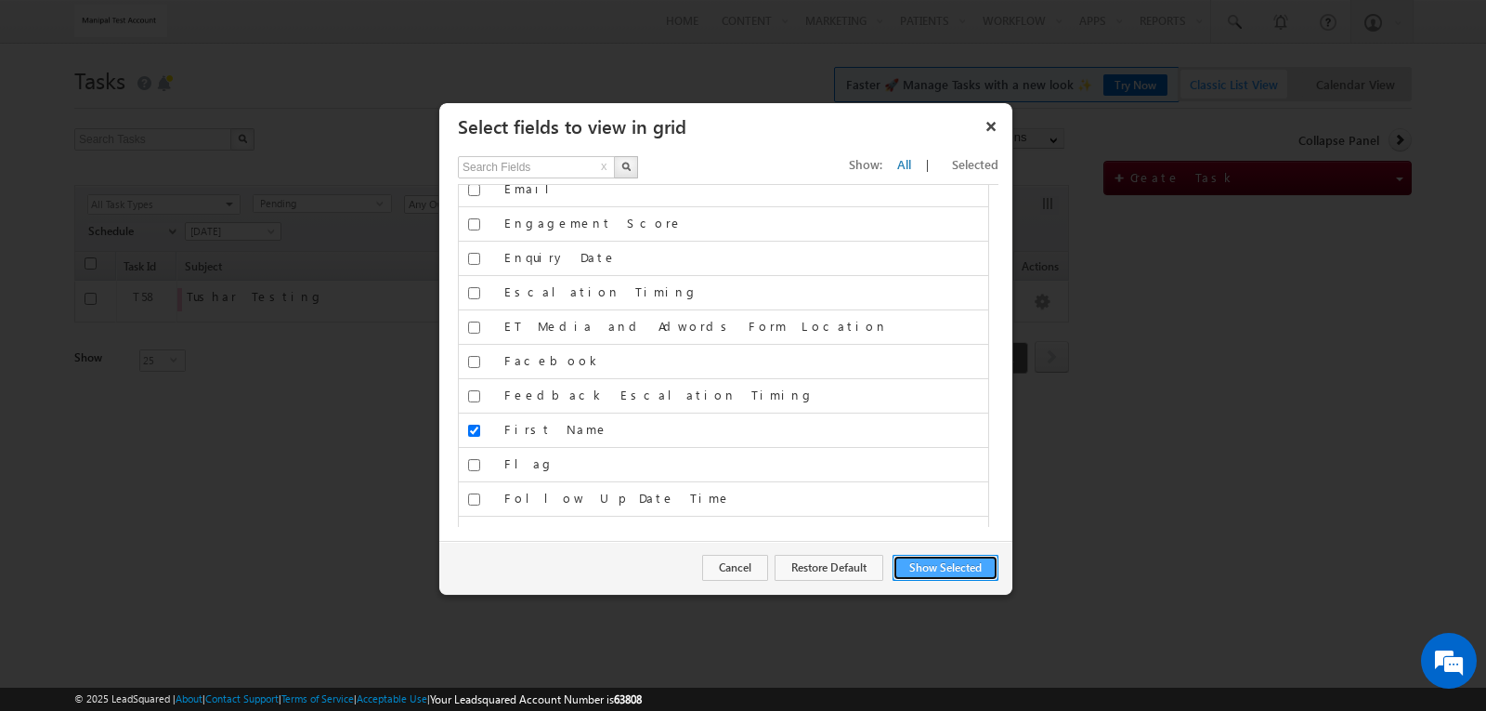
click at [942, 563] on button "Show Selected" at bounding box center [946, 568] width 106 height 26
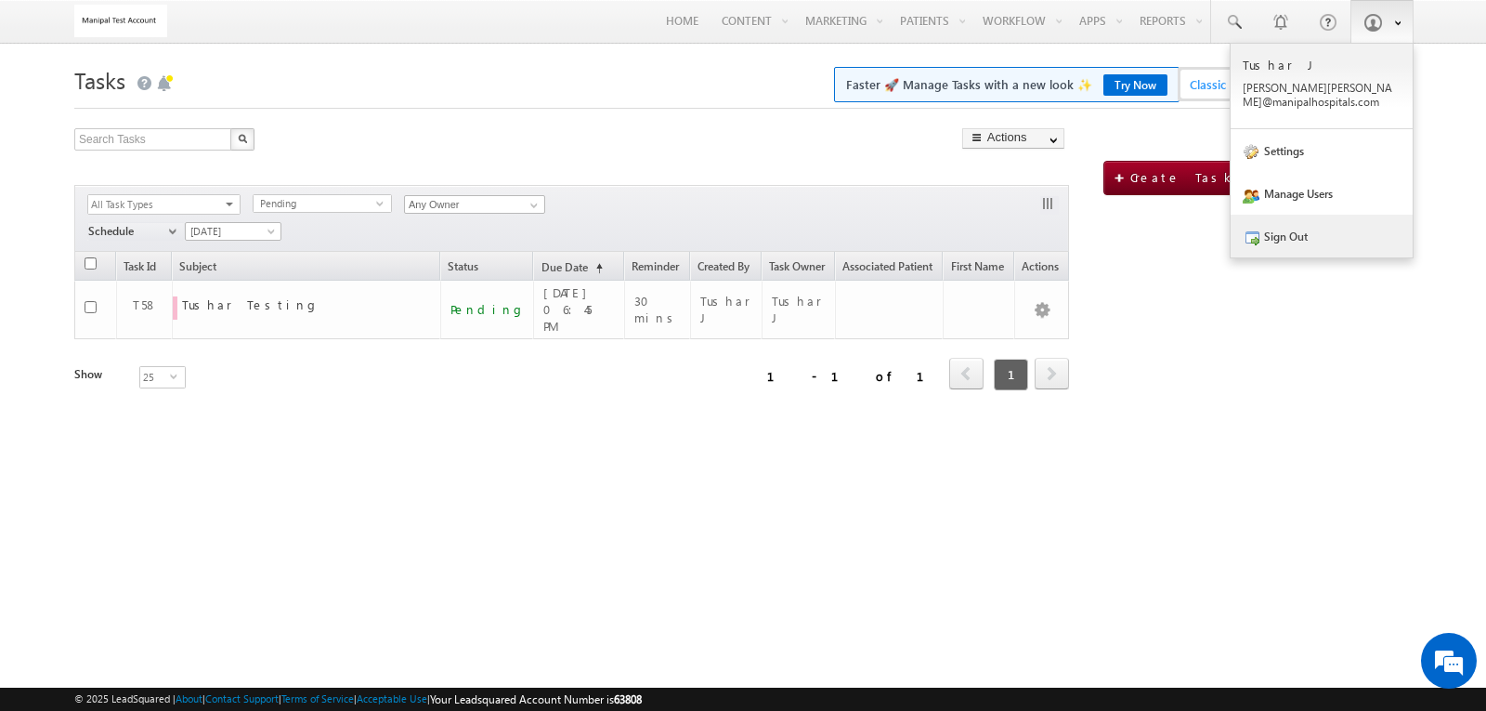
click at [1285, 216] on link "Sign Out" at bounding box center [1322, 236] width 182 height 43
